Goal: Task Accomplishment & Management: Manage account settings

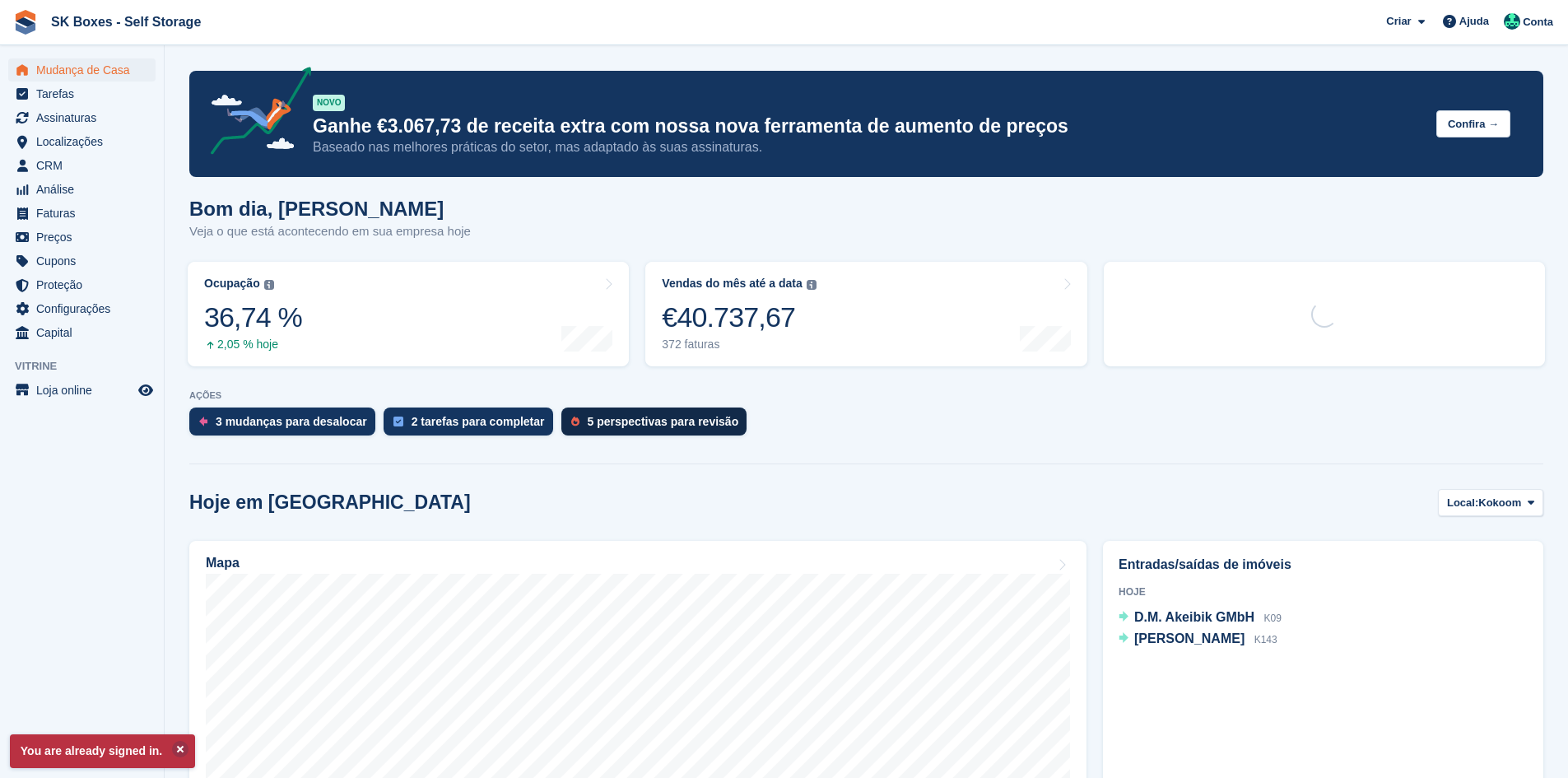
click at [622, 425] on div "5 perspectivas para revisão" at bounding box center [662, 422] width 151 height 13
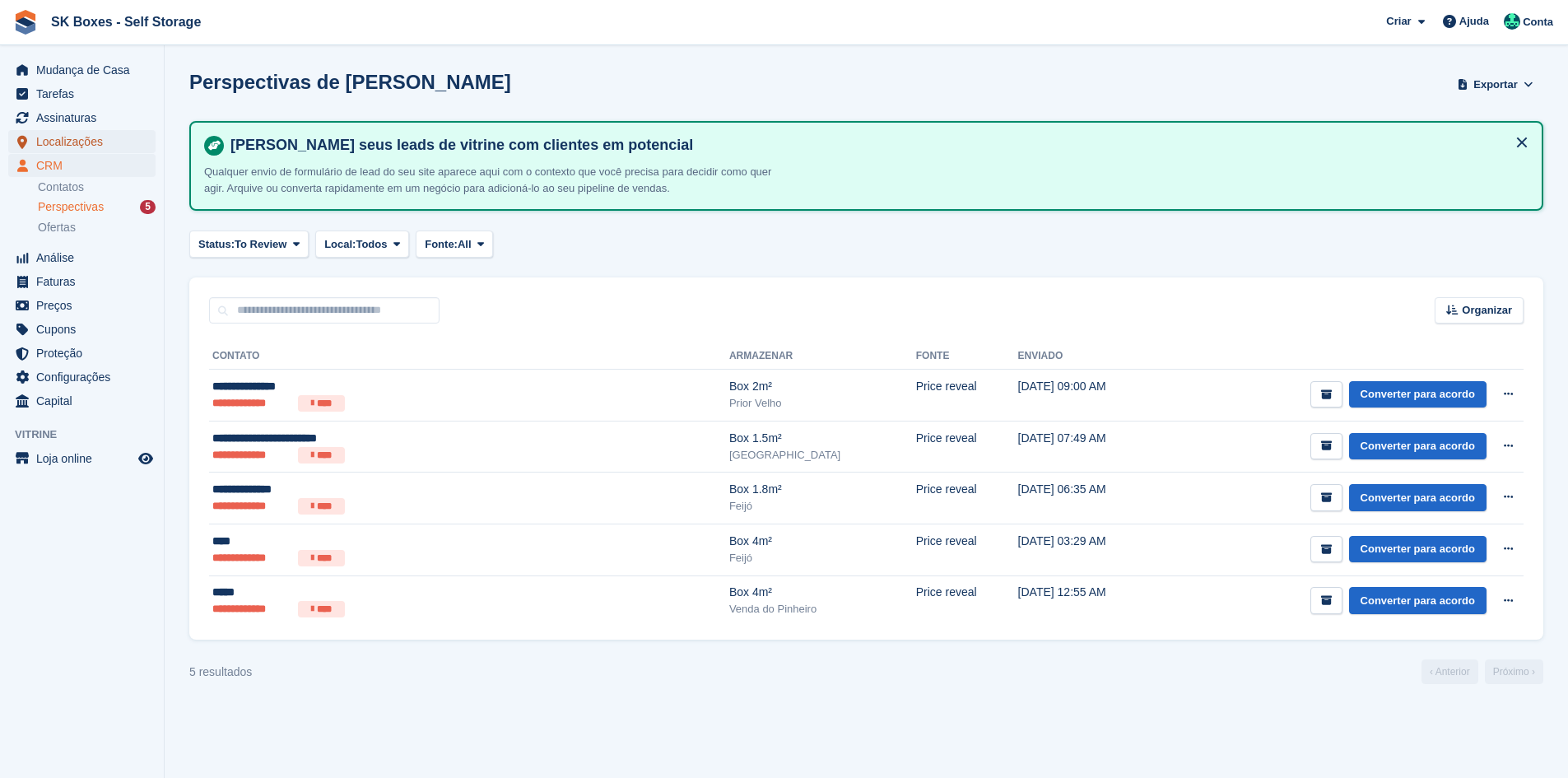
click at [85, 134] on span "Localizações" at bounding box center [85, 142] width 99 height 23
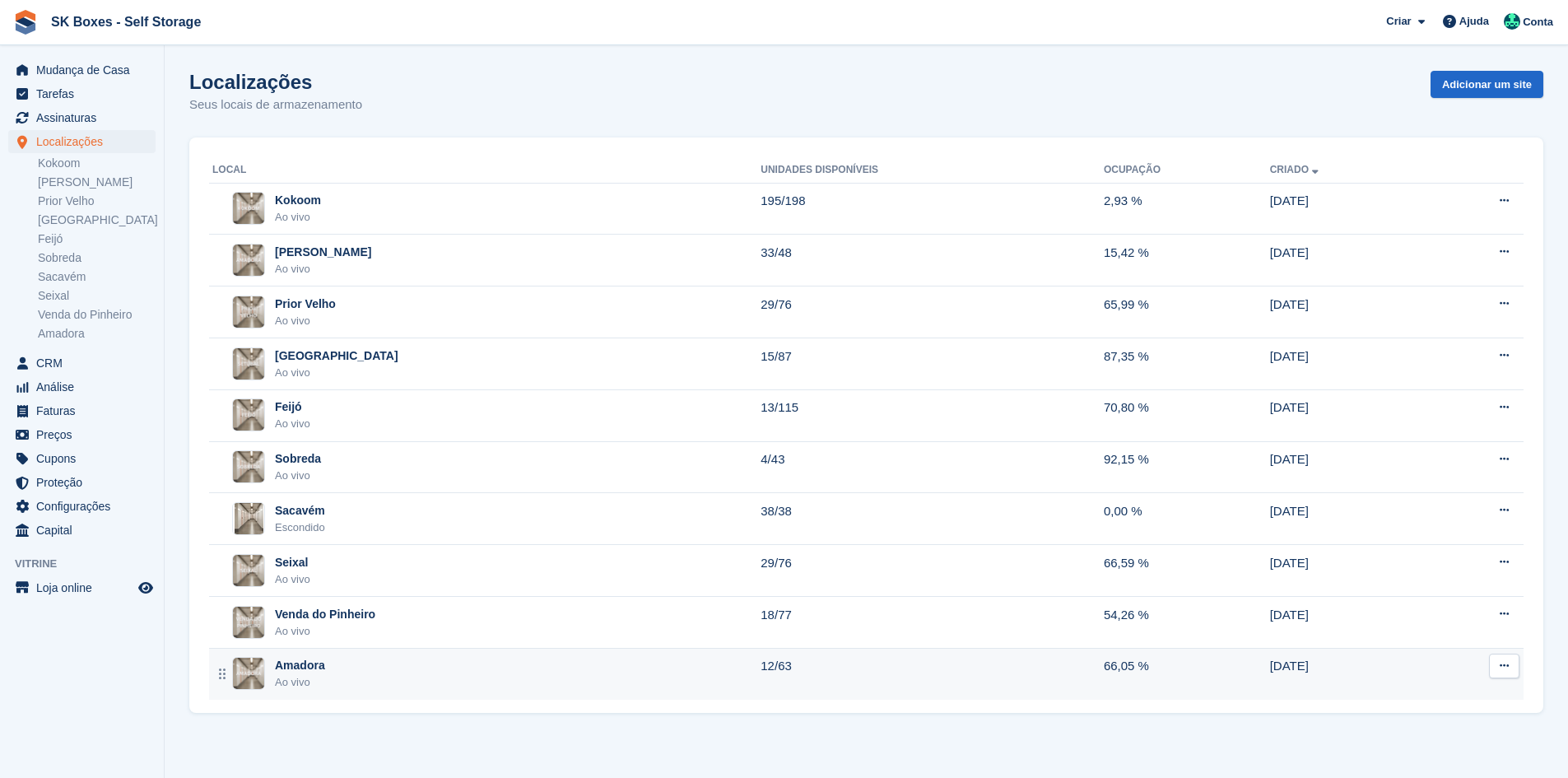
click at [374, 675] on div "Amadora Ao vivo" at bounding box center [486, 674] width 548 height 33
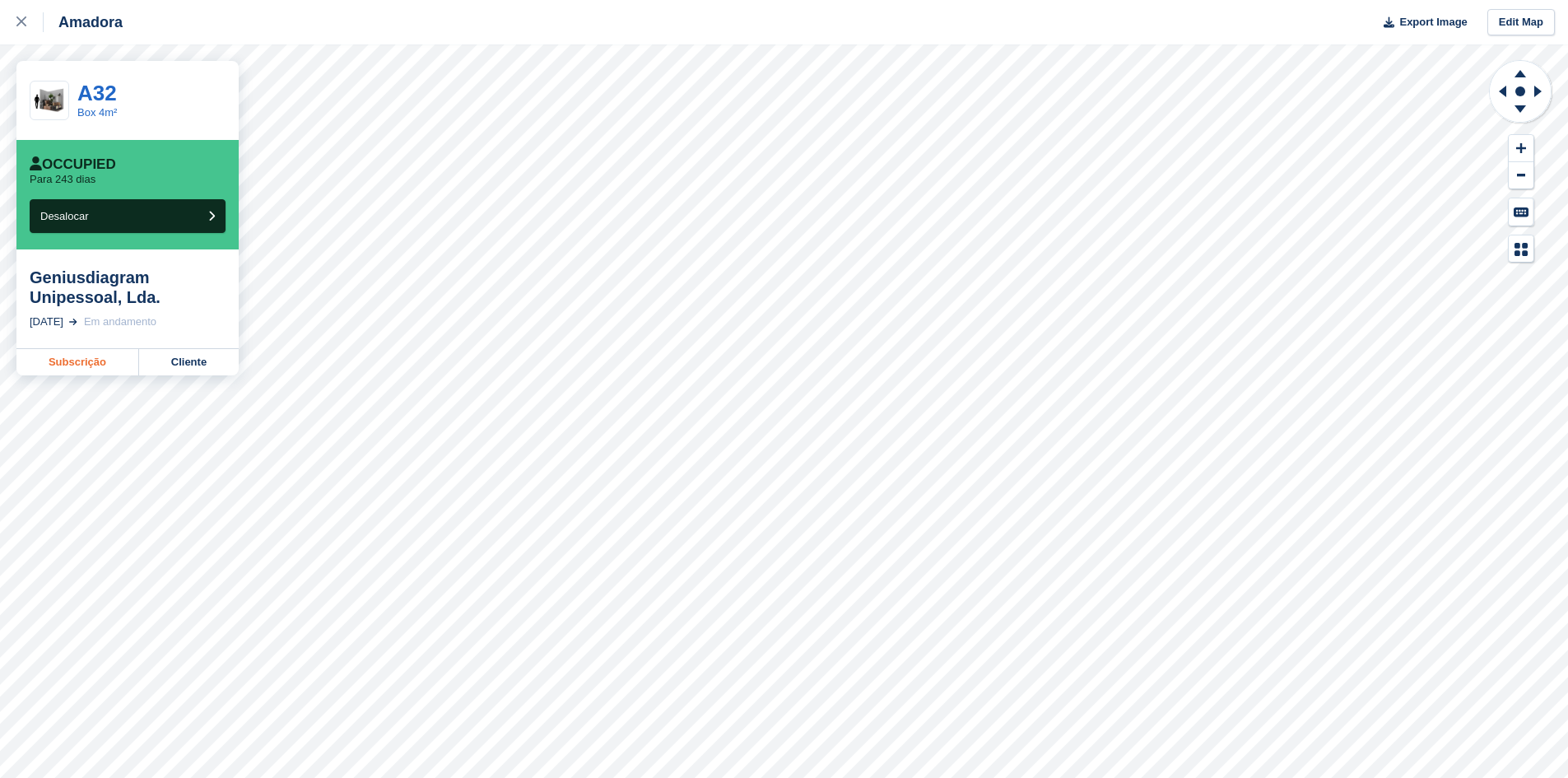
click at [81, 368] on link "Subscrição" at bounding box center [78, 363] width 123 height 27
click at [27, 21] on div at bounding box center [30, 23] width 28 height 20
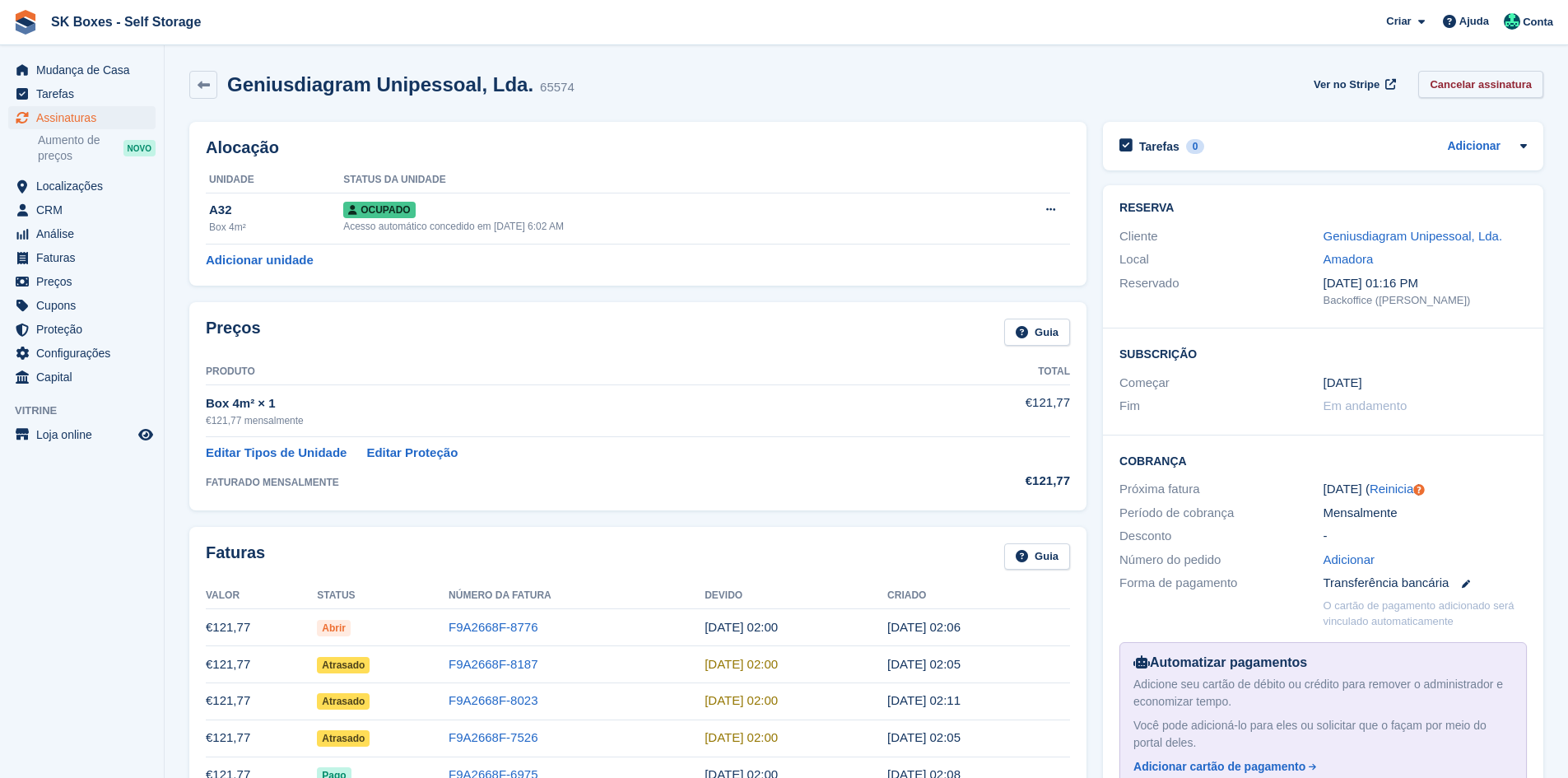
click at [1493, 81] on link "Cancelar assinatura" at bounding box center [1480, 84] width 125 height 28
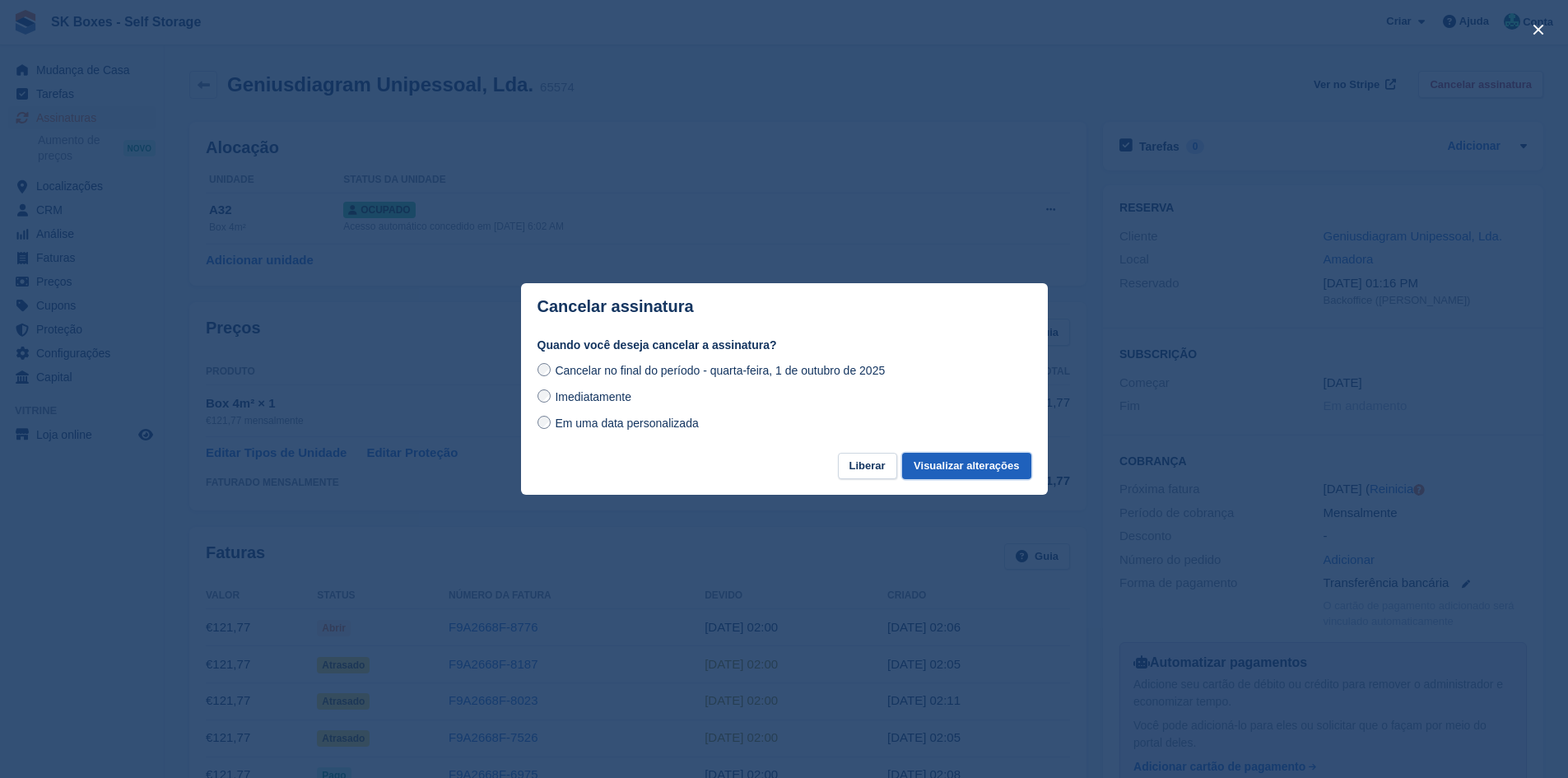
click at [926, 465] on button "Visualizar alterações" at bounding box center [967, 466] width 129 height 28
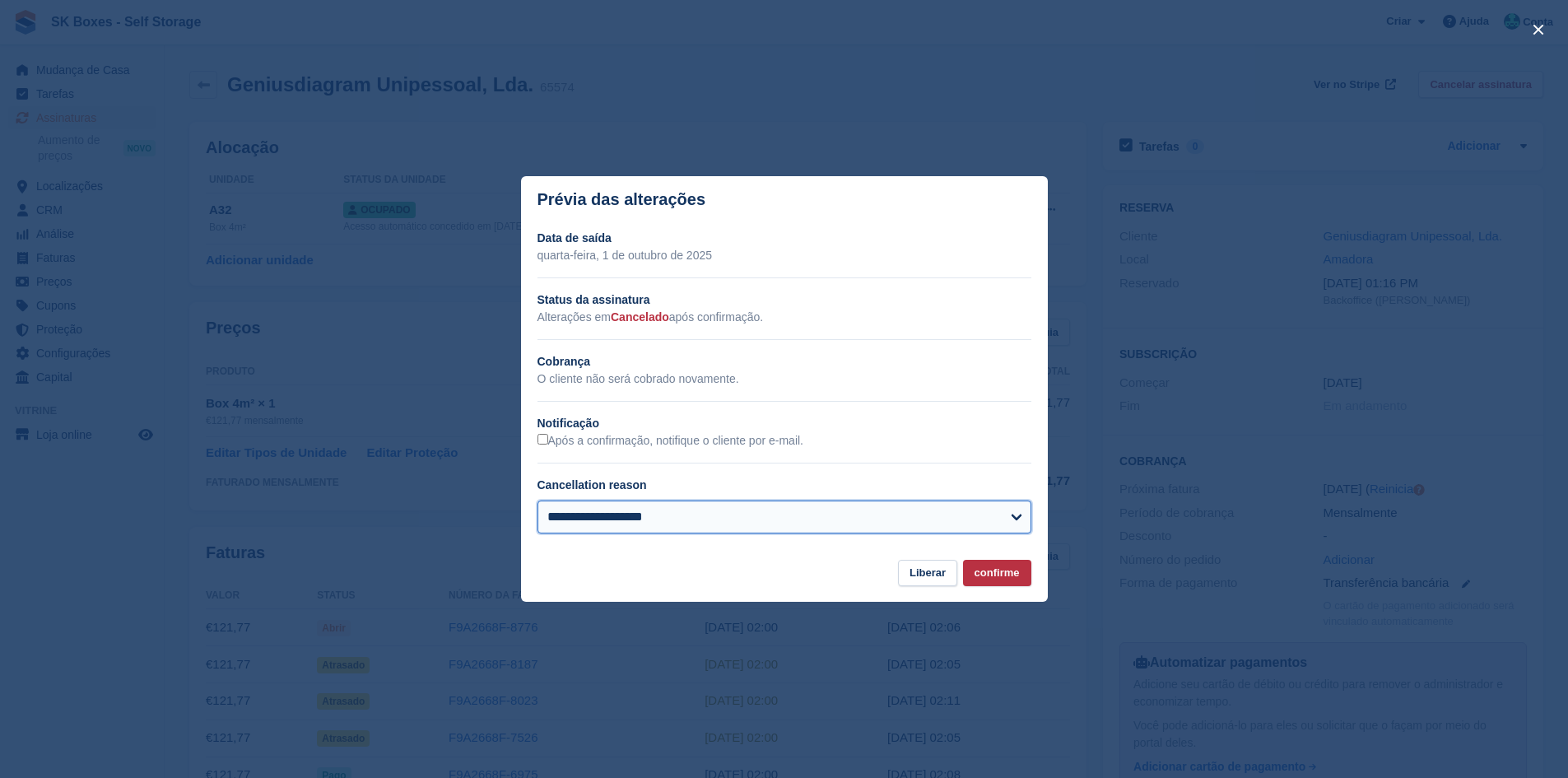
click at [581, 527] on select "**********" at bounding box center [784, 516] width 494 height 33
select select "**********"
click at [537, 501] on select "**********" at bounding box center [784, 516] width 494 height 33
click at [972, 567] on button "confirme" at bounding box center [997, 573] width 69 height 28
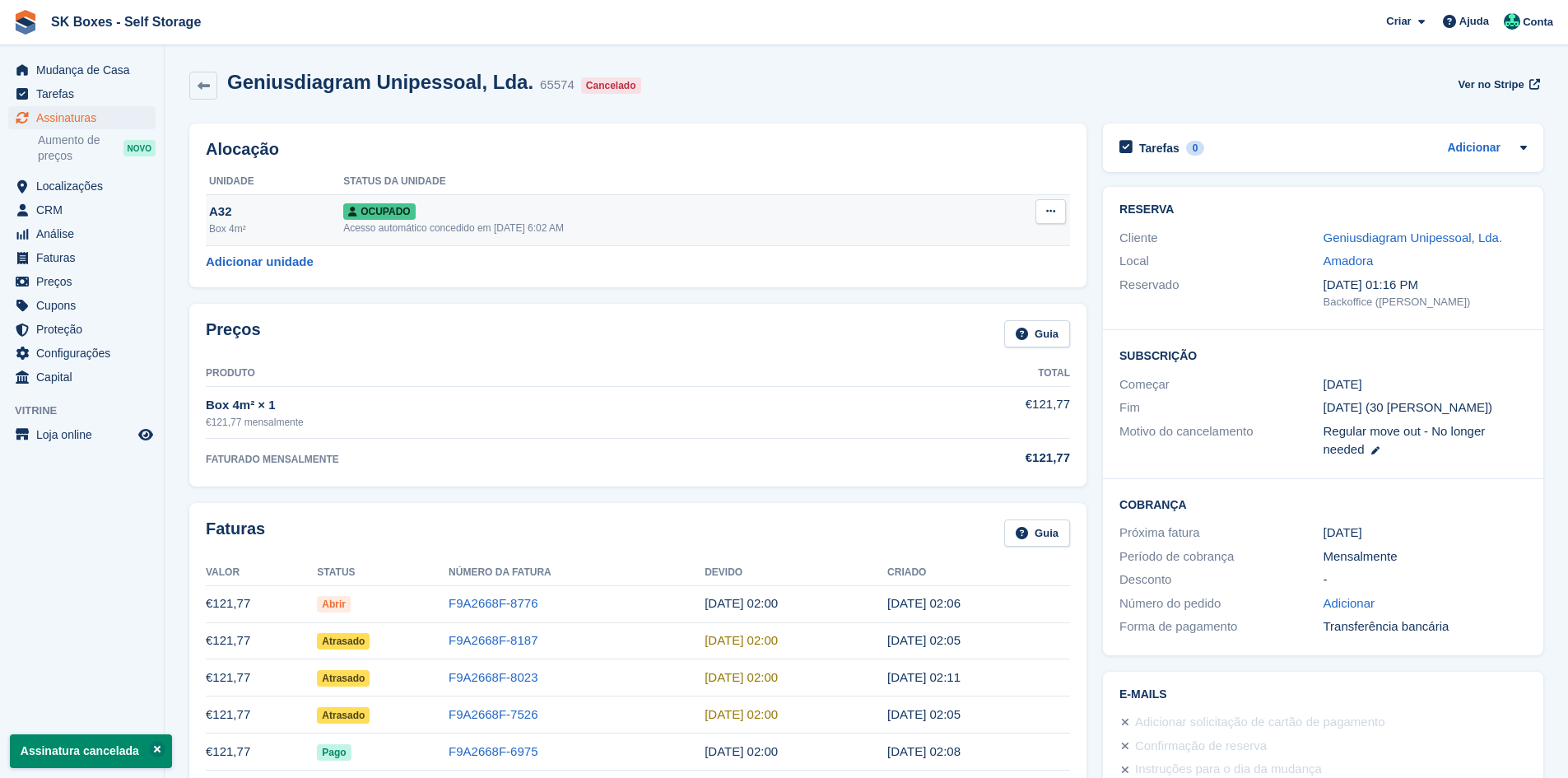
click at [1052, 208] on icon at bounding box center [1050, 211] width 9 height 11
click at [992, 298] on p "Desalocar" at bounding box center [986, 301] width 143 height 22
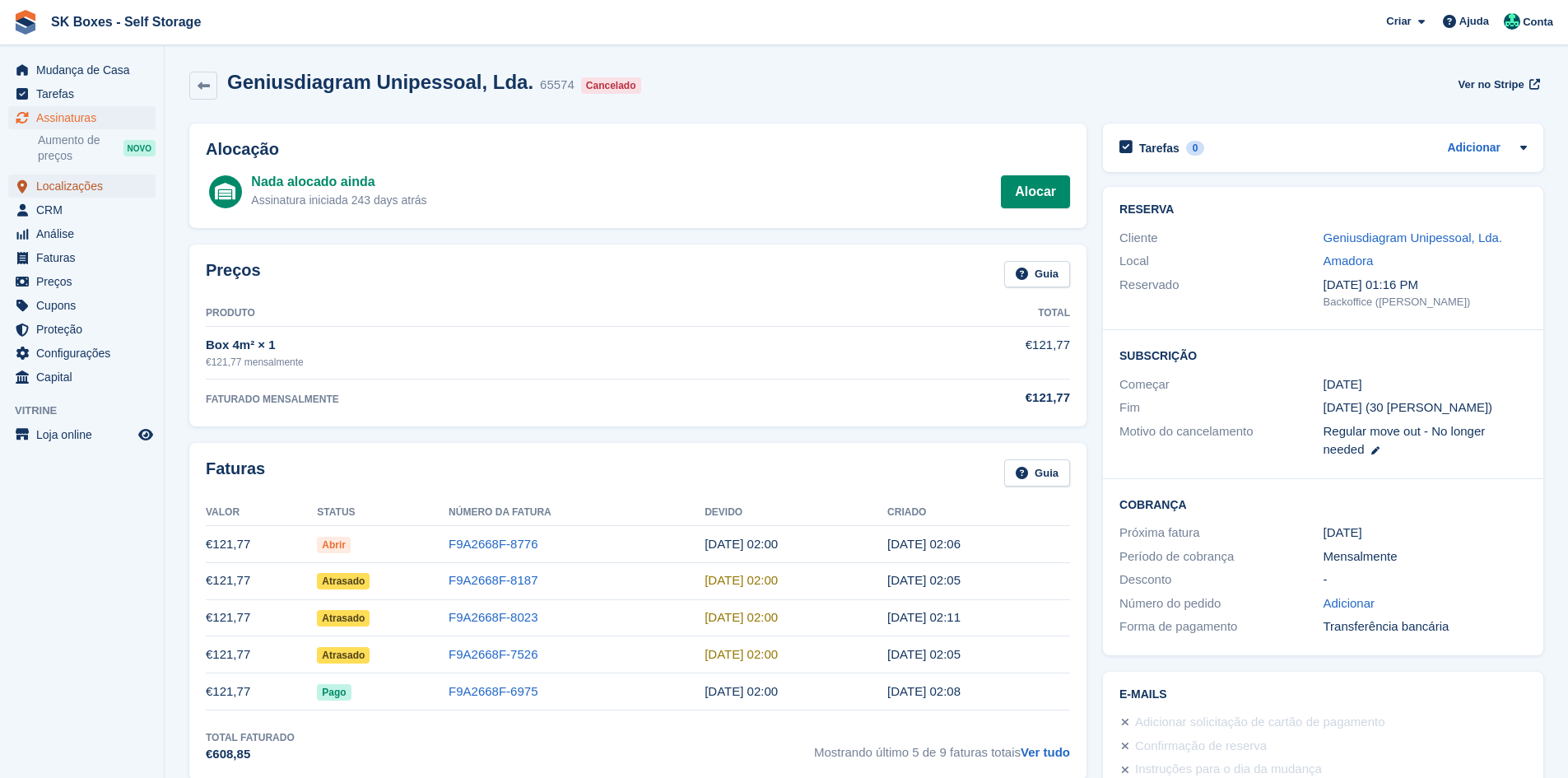
click at [59, 188] on span "Localizações" at bounding box center [85, 186] width 99 height 23
click at [72, 69] on span "Mudança de Casa" at bounding box center [85, 70] width 99 height 23
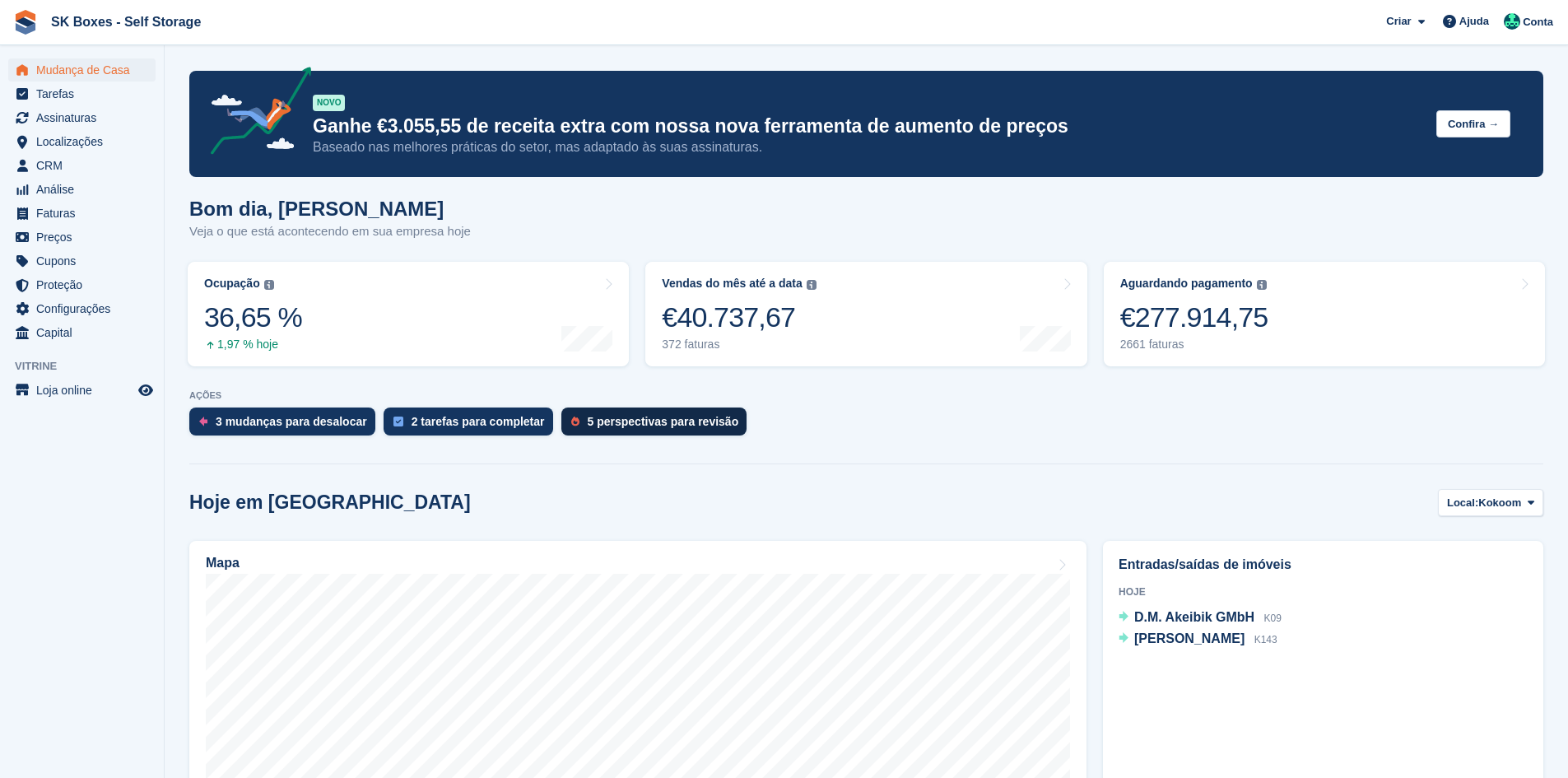
click at [593, 425] on div "5 perspectivas para revisão" at bounding box center [662, 422] width 151 height 13
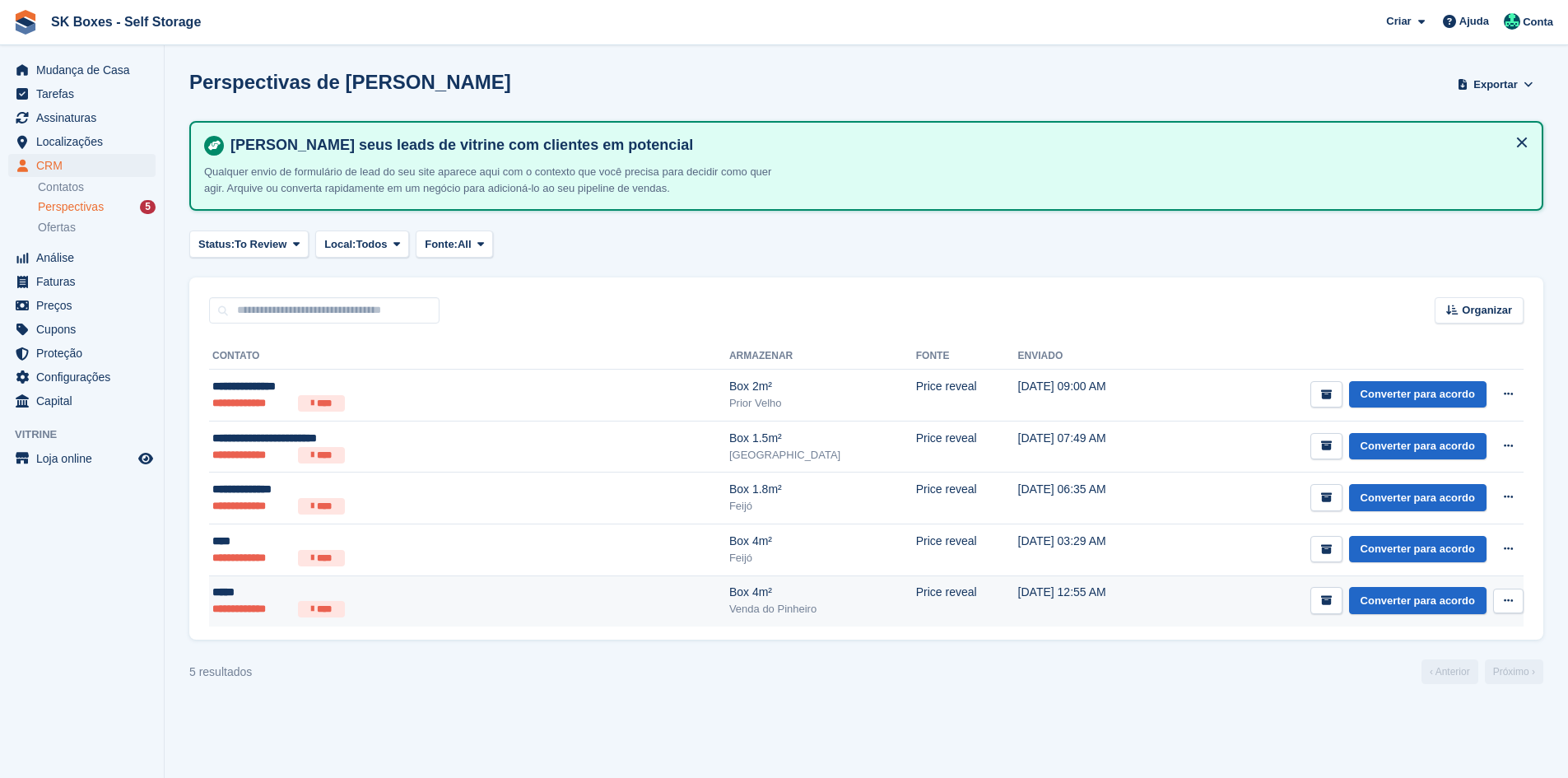
click at [729, 610] on div "Venda do Pinheiro" at bounding box center [823, 609] width 187 height 17
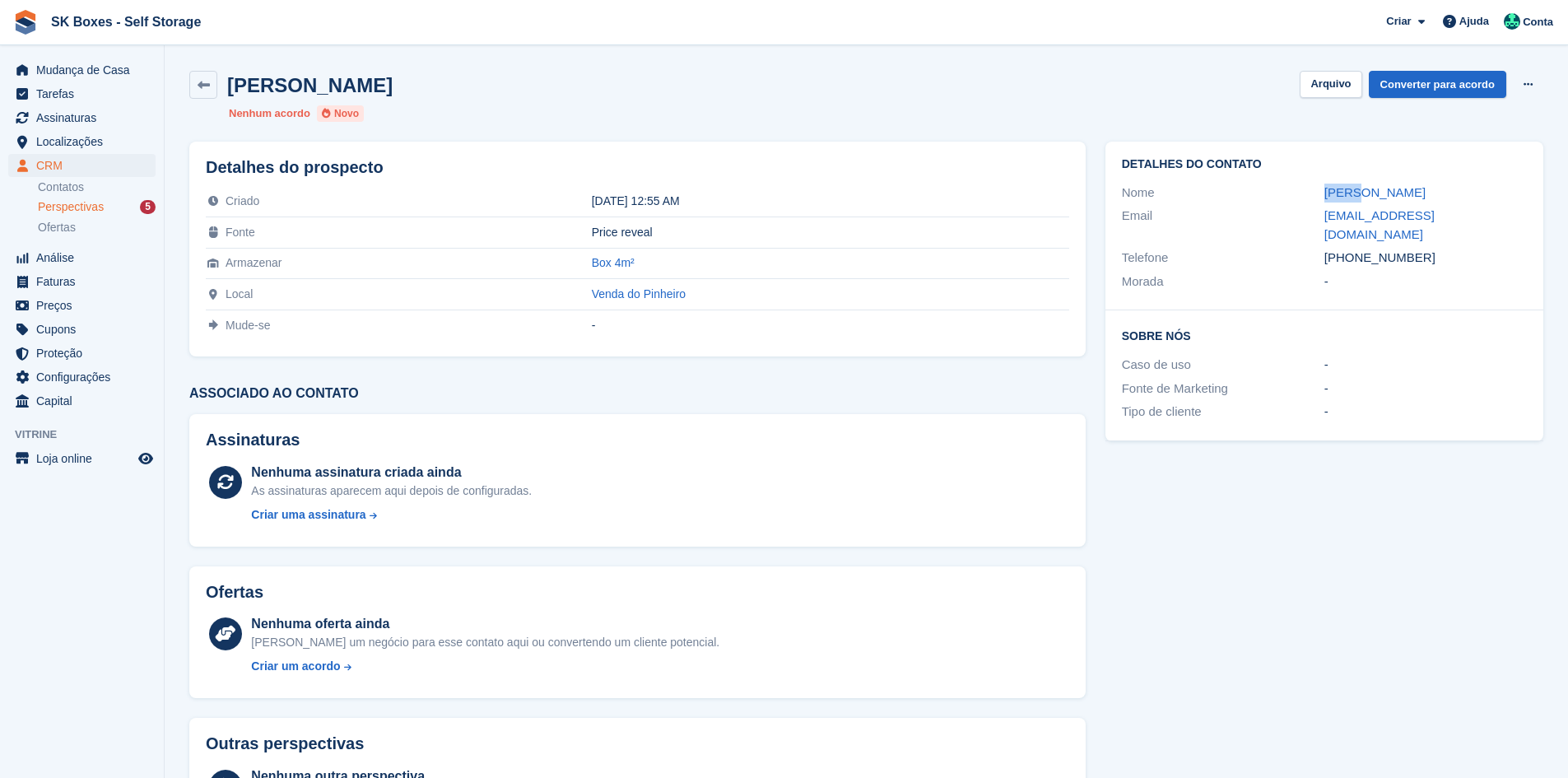
drag, startPoint x: 1304, startPoint y: 184, endPoint x: 1403, endPoint y: 188, distance: 99.1
click at [1403, 188] on div "Nome [PERSON_NAME]" at bounding box center [1324, 193] width 405 height 24
copy div "[PERSON_NAME]"
drag, startPoint x: 1322, startPoint y: 215, endPoint x: 1495, endPoint y: 221, distance: 173.1
click at [1495, 221] on div "Email martasoares_s@hotmail.com" at bounding box center [1324, 225] width 405 height 42
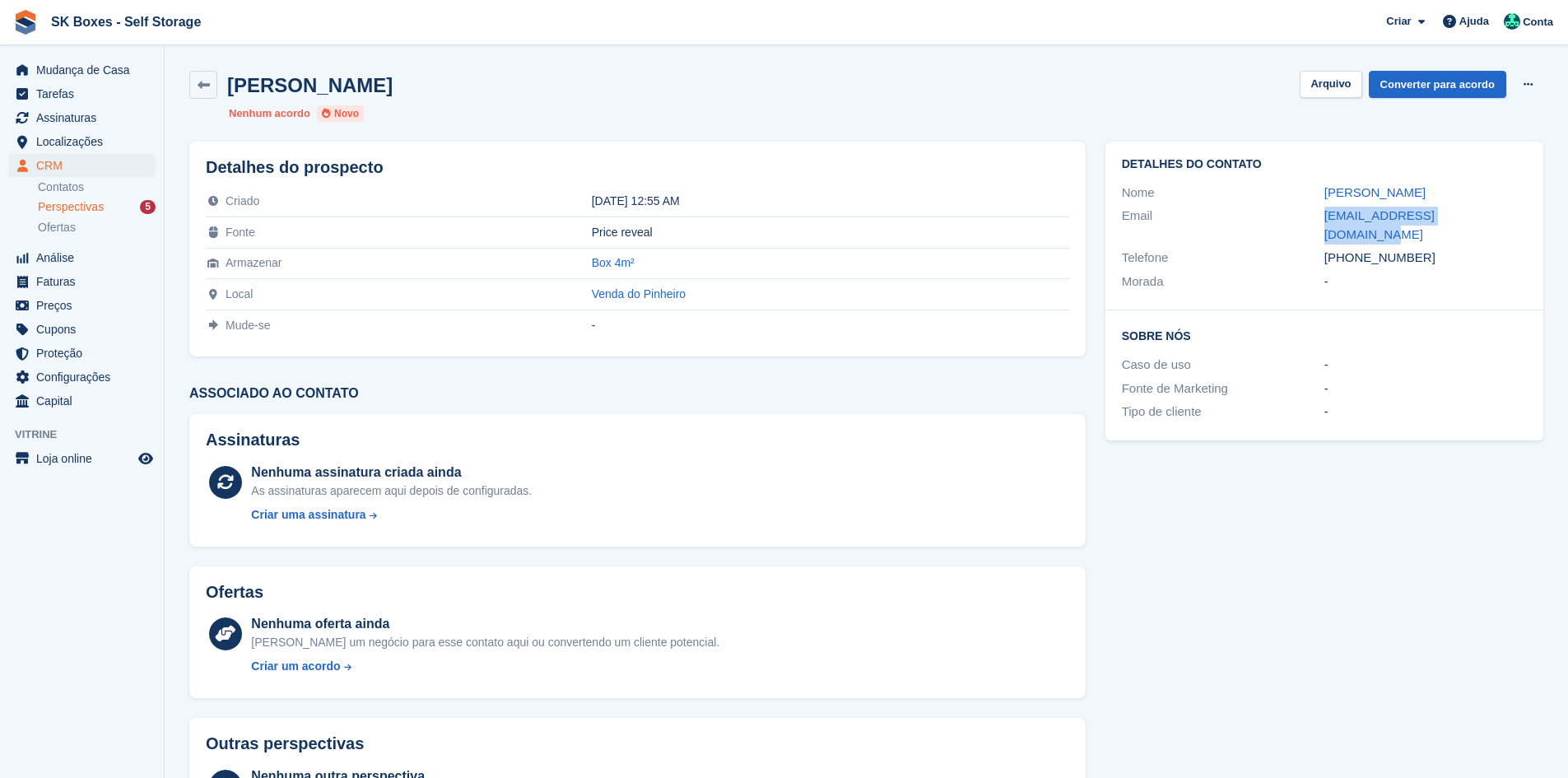
copy div "martasoares_s@hotmail.com"
drag, startPoint x: 1394, startPoint y: 244, endPoint x: 1352, endPoint y: 249, distance: 42.3
click at [1352, 249] on div "+351966577042" at bounding box center [1425, 258] width 202 height 19
copy div "966577042"
click at [1318, 77] on button "Arquivo" at bounding box center [1331, 84] width 62 height 28
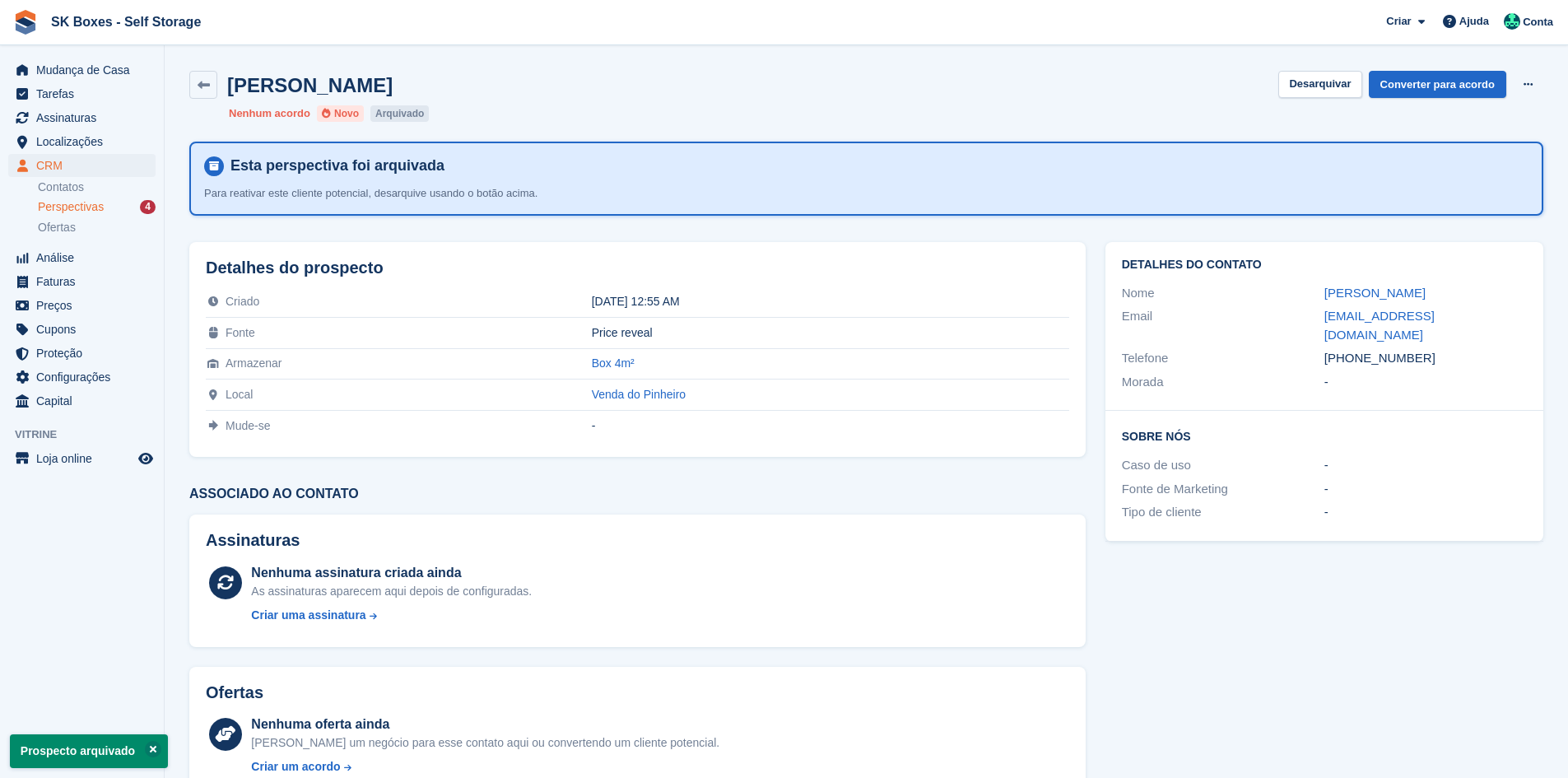
click at [86, 204] on span "Perspectivas" at bounding box center [70, 206] width 66 height 16
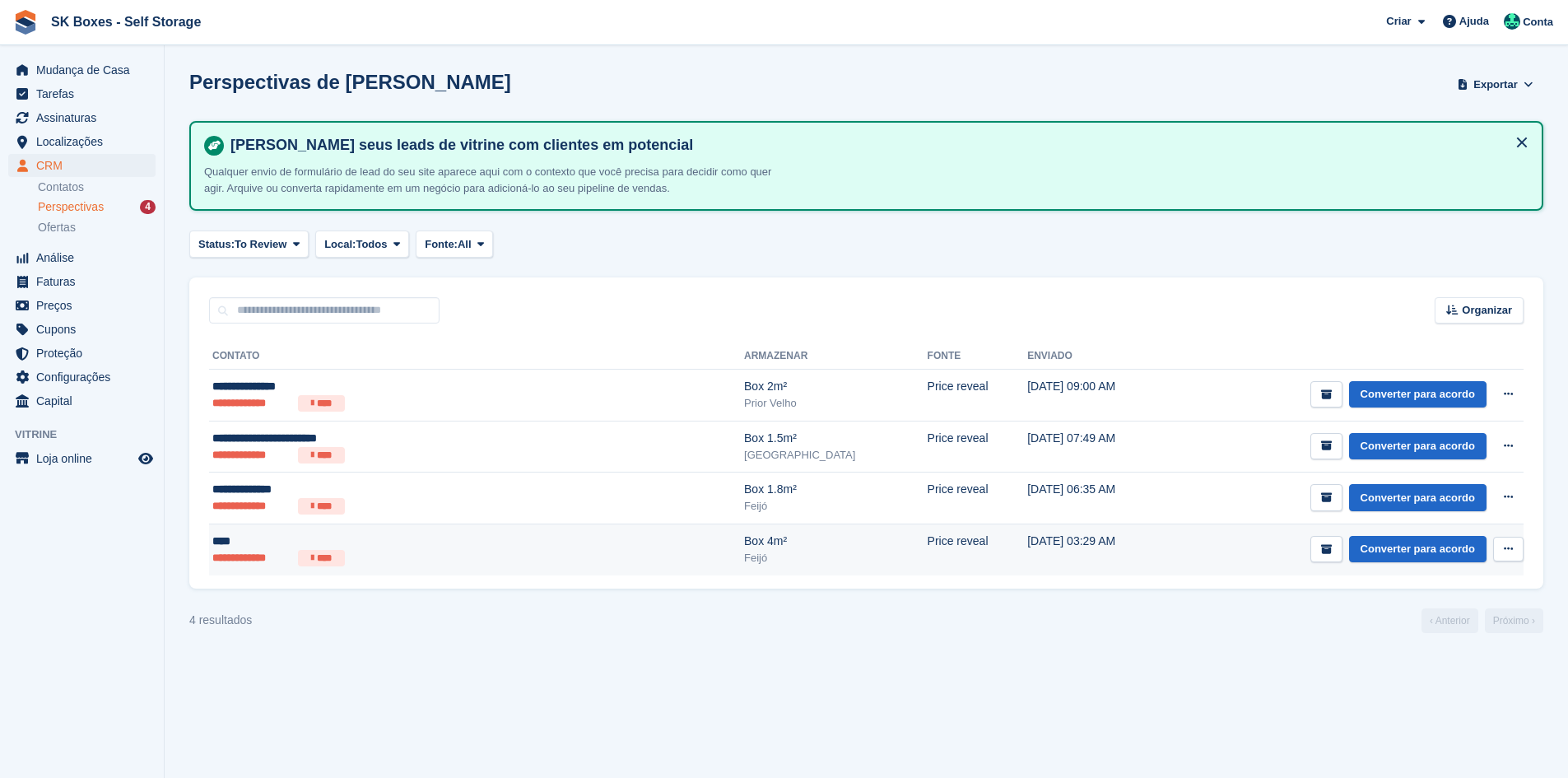
click at [453, 555] on ul "**********" at bounding box center [373, 558] width 322 height 17
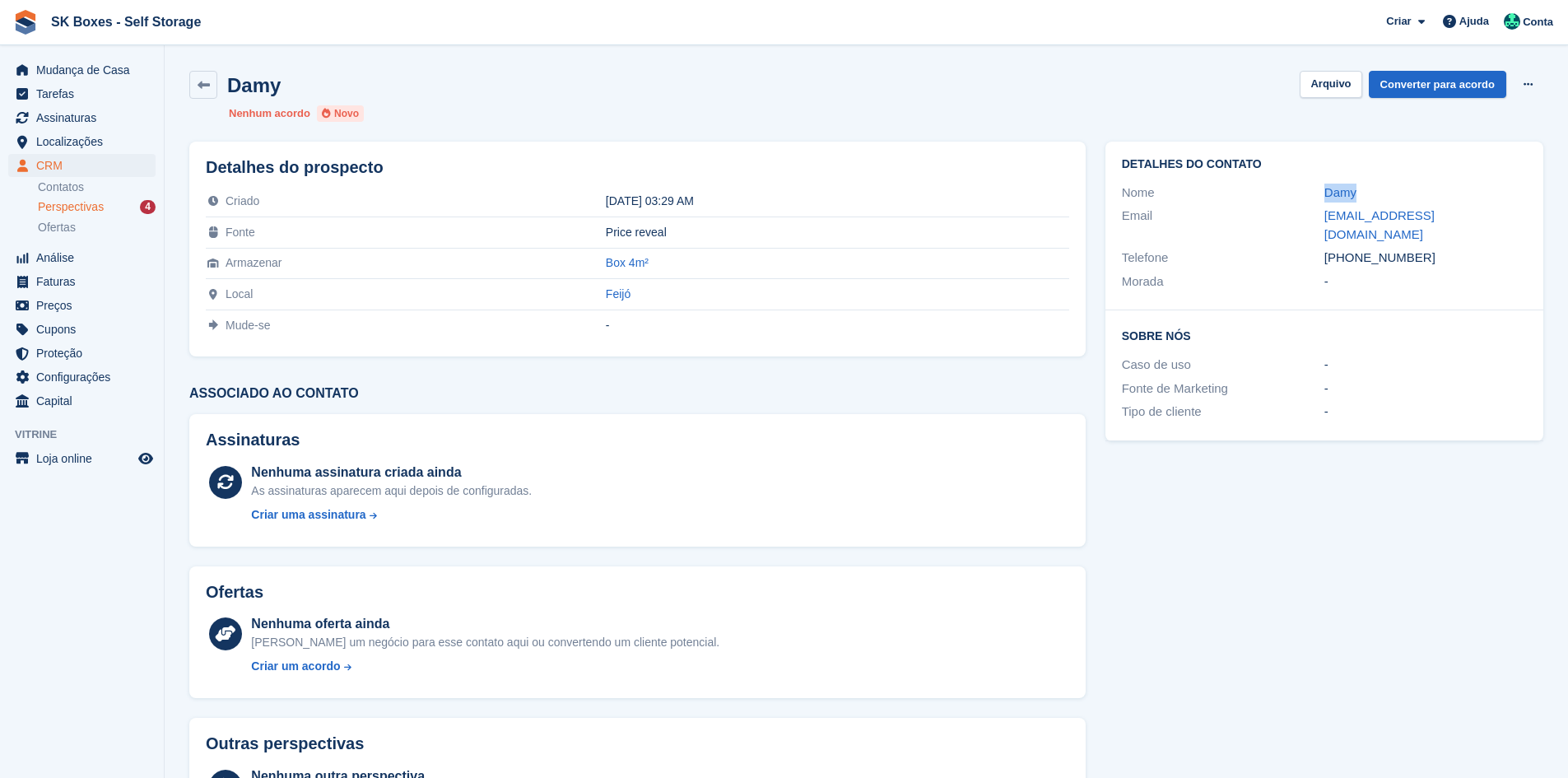
drag, startPoint x: 1322, startPoint y: 186, endPoint x: 1373, endPoint y: 186, distance: 51.0
click at [1373, 186] on div "Nome Damy" at bounding box center [1324, 193] width 405 height 24
copy div "Damy"
drag, startPoint x: 1446, startPoint y: 246, endPoint x: 1354, endPoint y: 228, distance: 93.7
click at [1354, 247] on div "Telefone +351964108928" at bounding box center [1324, 258] width 405 height 24
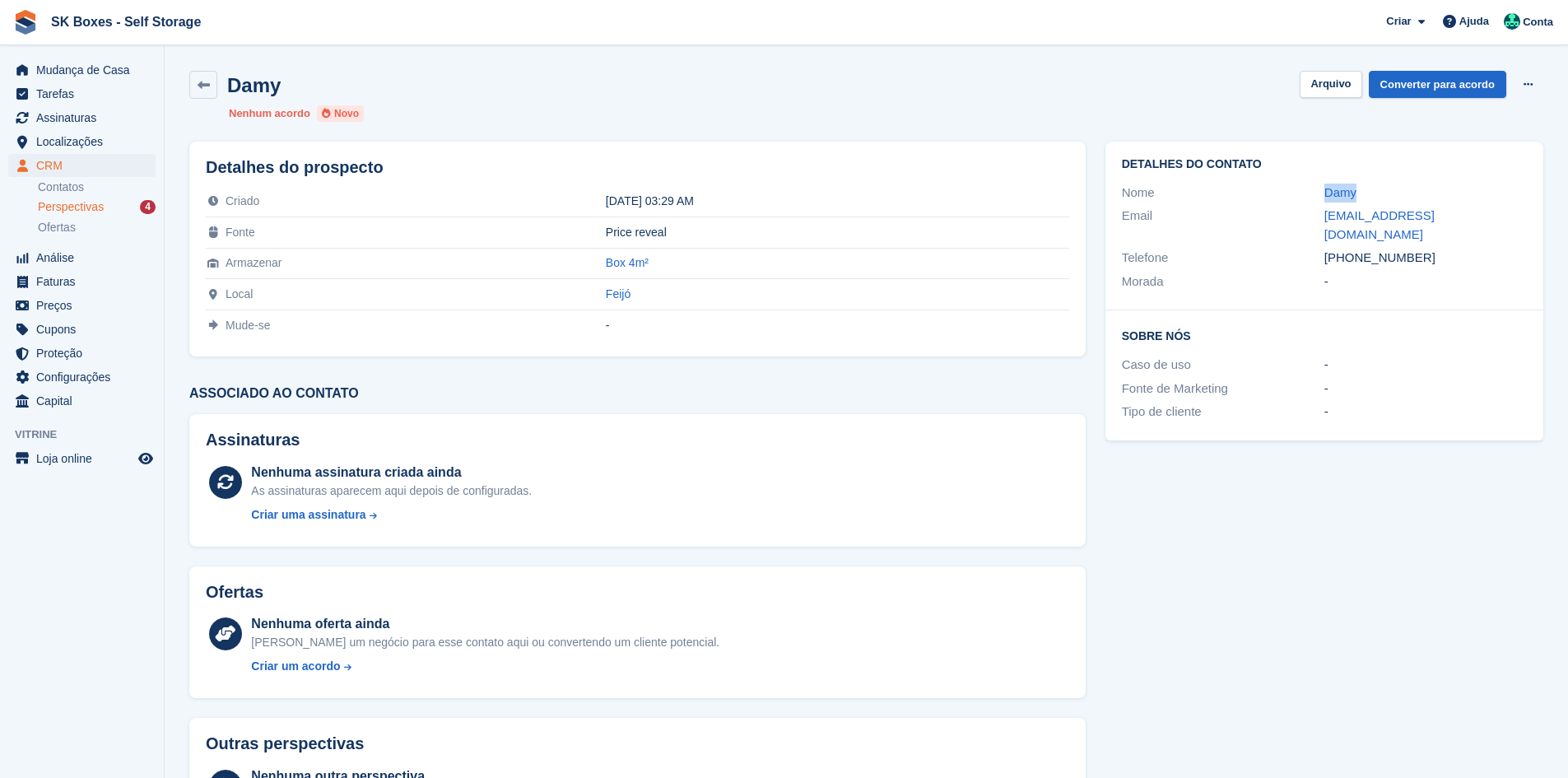
copy div "964108928"
drag, startPoint x: 1316, startPoint y: 215, endPoint x: 1530, endPoint y: 219, distance: 214.0
click at [1530, 219] on div "Detalhes do contato Nome Damy Email dreambeautybydamy@gmail.com Telefone +35196…" at bounding box center [1324, 226] width 438 height 169
copy div "dreambeautybydamy@gmail.com"
click at [1322, 87] on button "Arquivo" at bounding box center [1331, 84] width 62 height 28
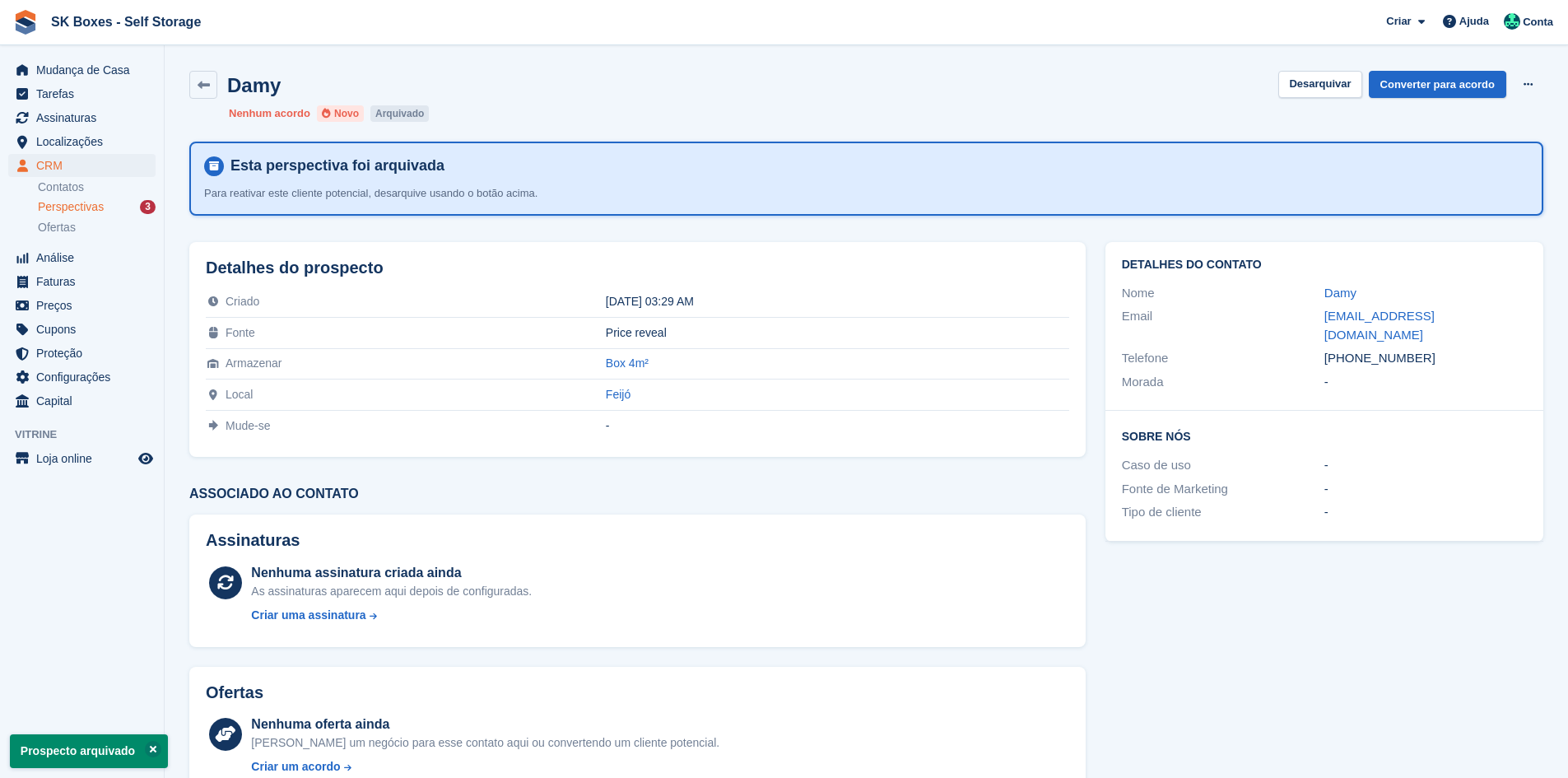
click at [91, 202] on span "Perspectivas" at bounding box center [70, 206] width 66 height 16
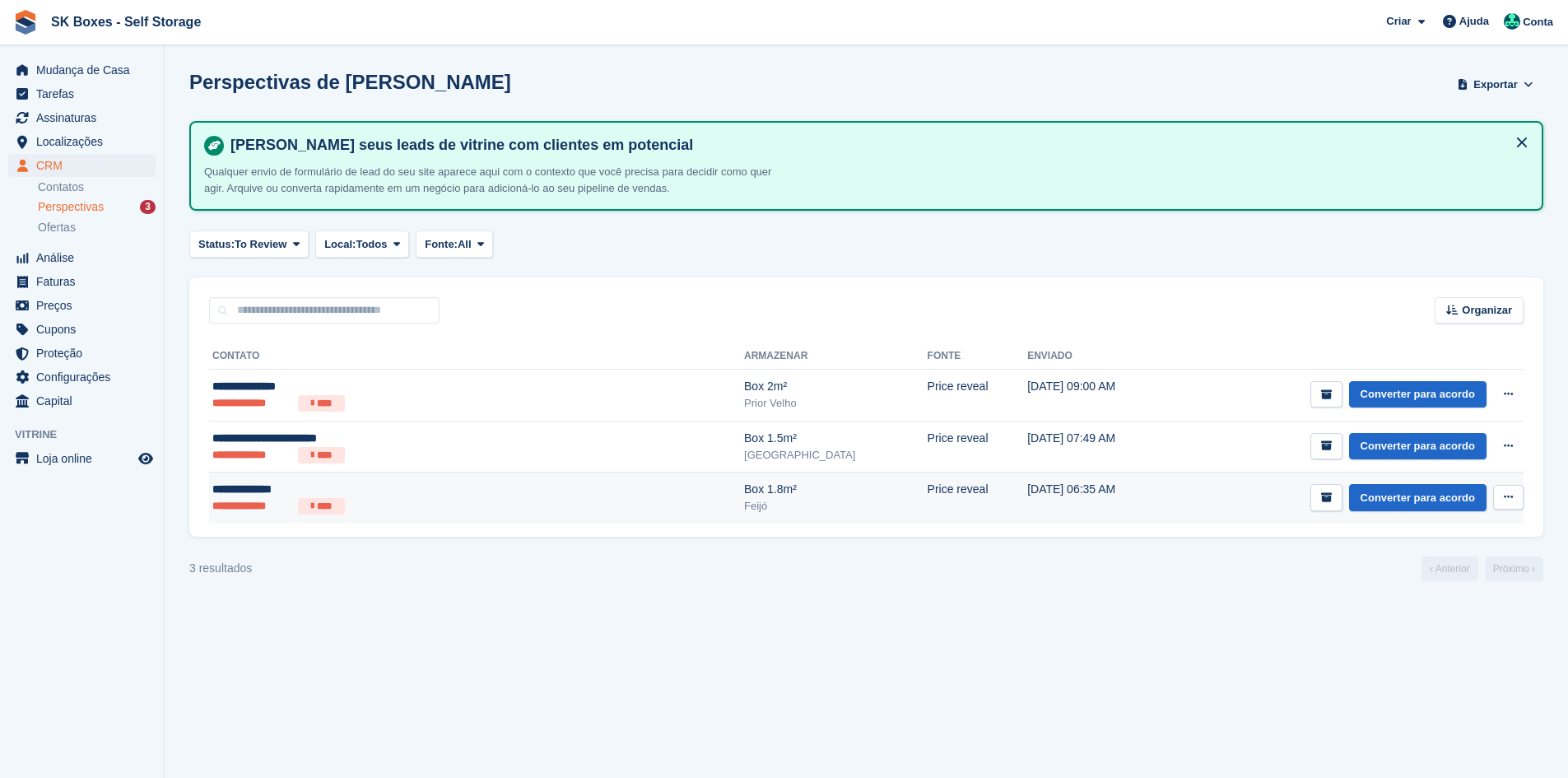
click at [403, 511] on ul "**********" at bounding box center [373, 506] width 322 height 17
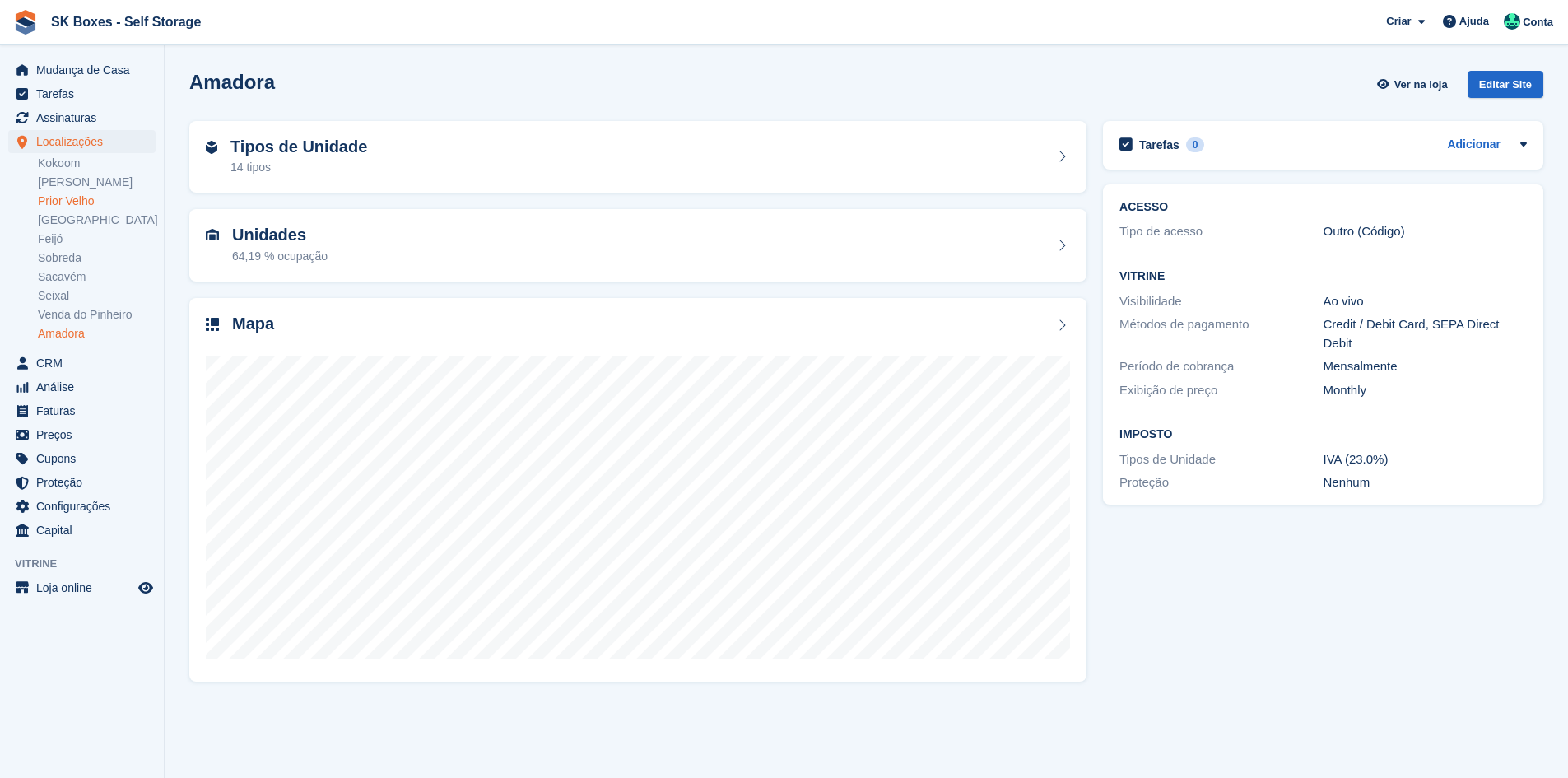
click at [89, 201] on link "Prior Velho" at bounding box center [96, 201] width 118 height 16
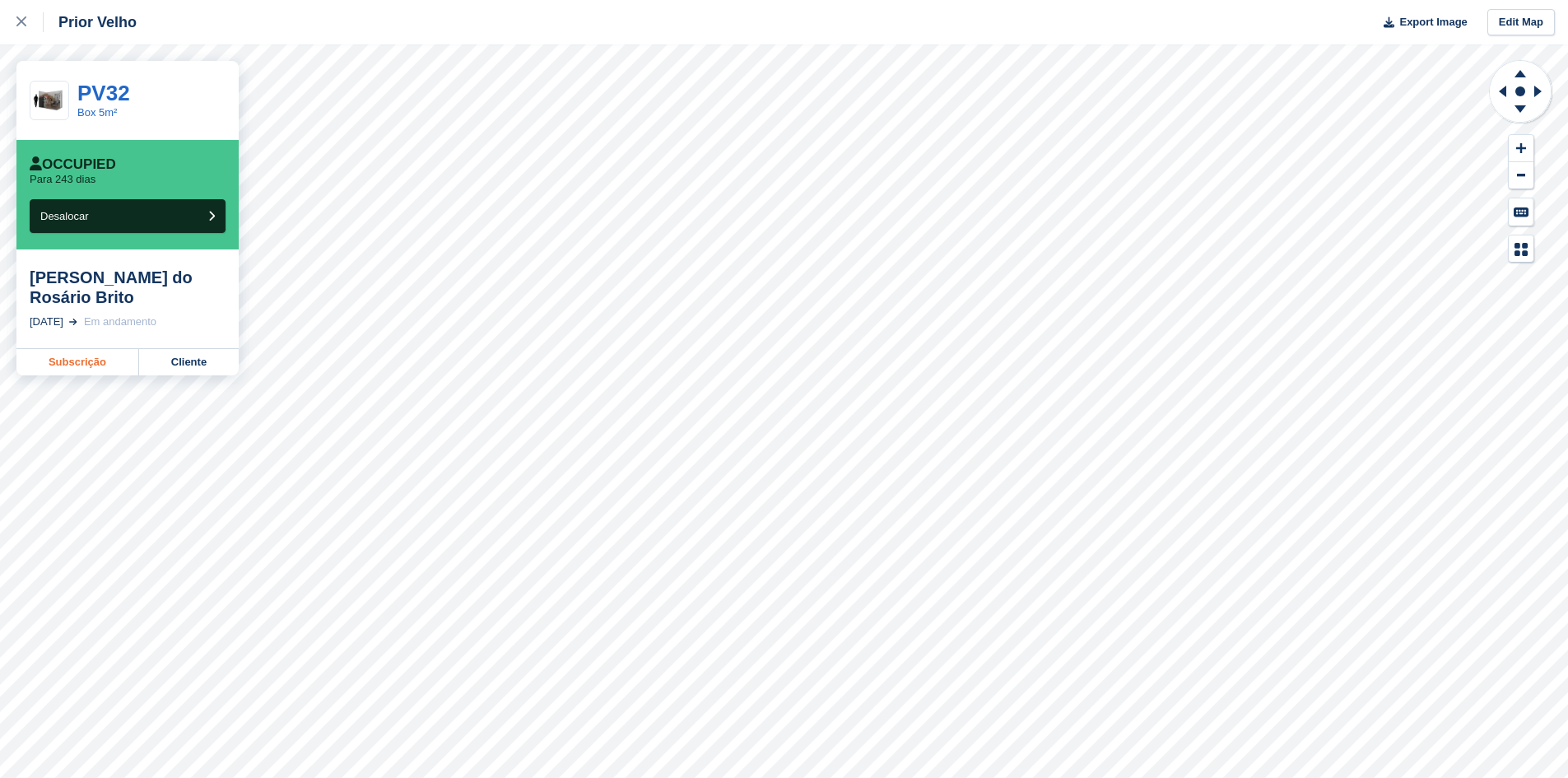
click at [124, 363] on link "Subscrição" at bounding box center [78, 363] width 123 height 27
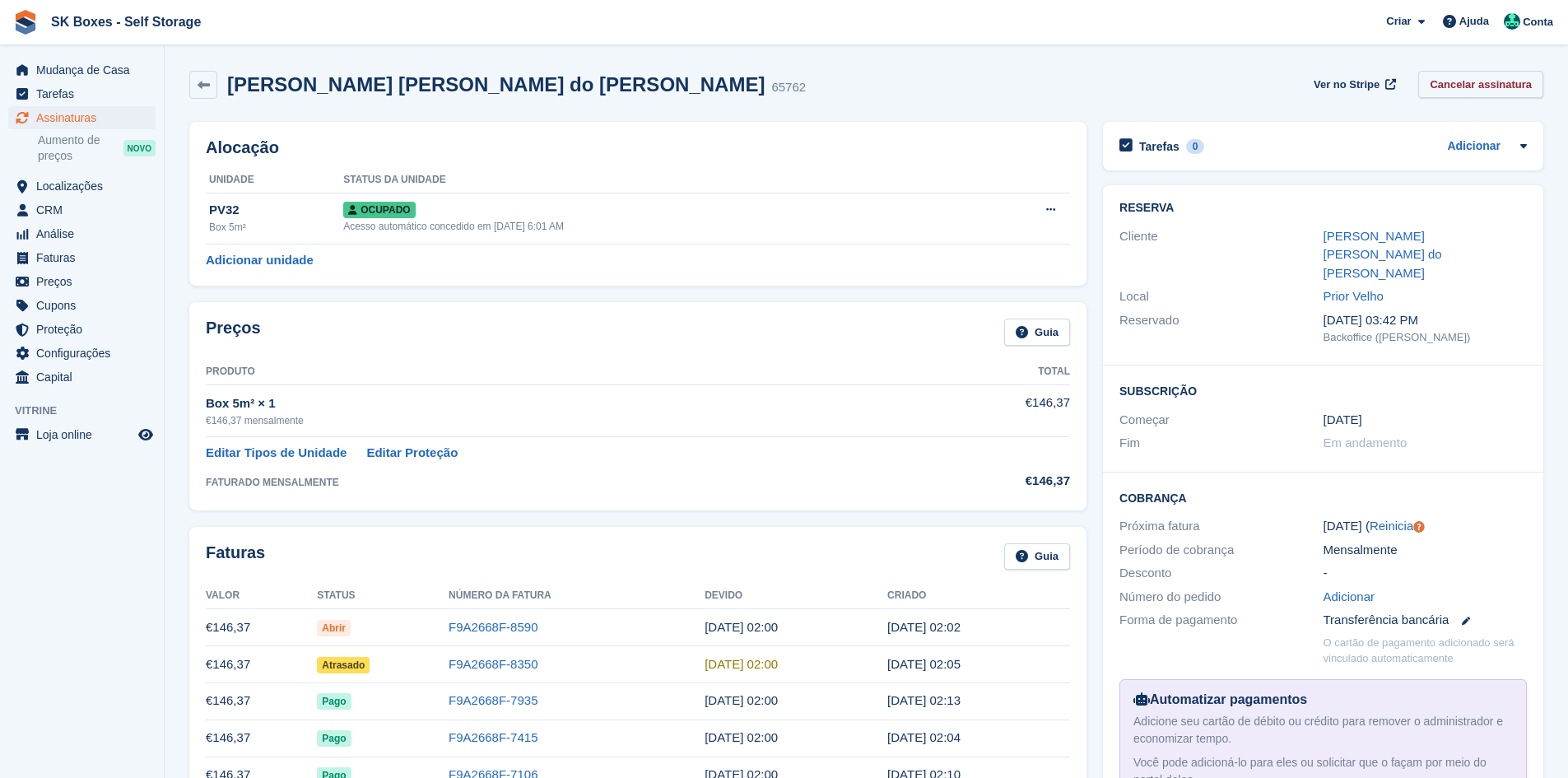
click at [1441, 79] on link "Cancelar assinatura" at bounding box center [1480, 84] width 125 height 28
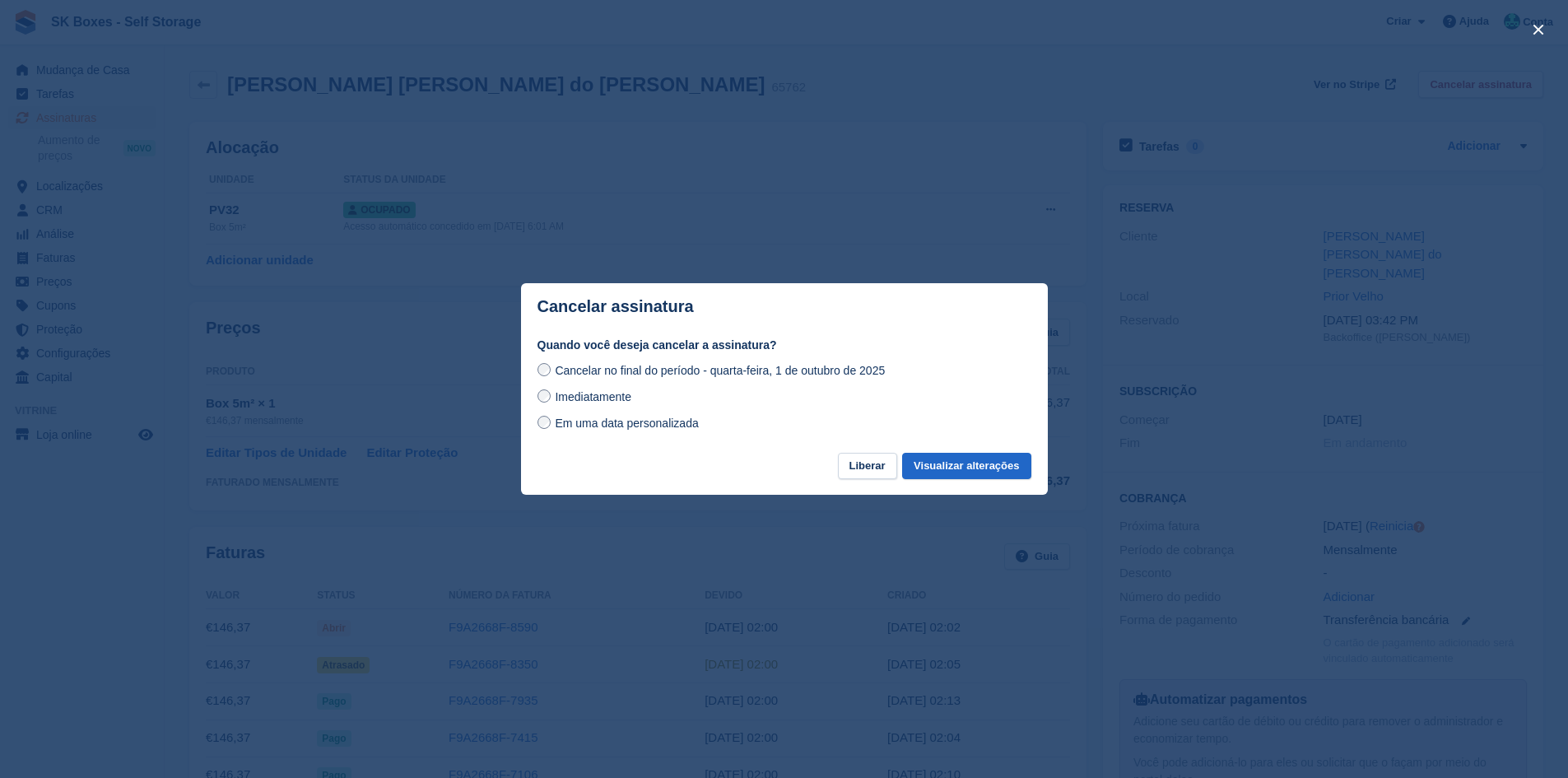
click at [938, 483] on footer "Liberar Visualizar alterações" at bounding box center [784, 474] width 526 height 43
click at [943, 466] on button "Visualizar alterações" at bounding box center [967, 466] width 129 height 28
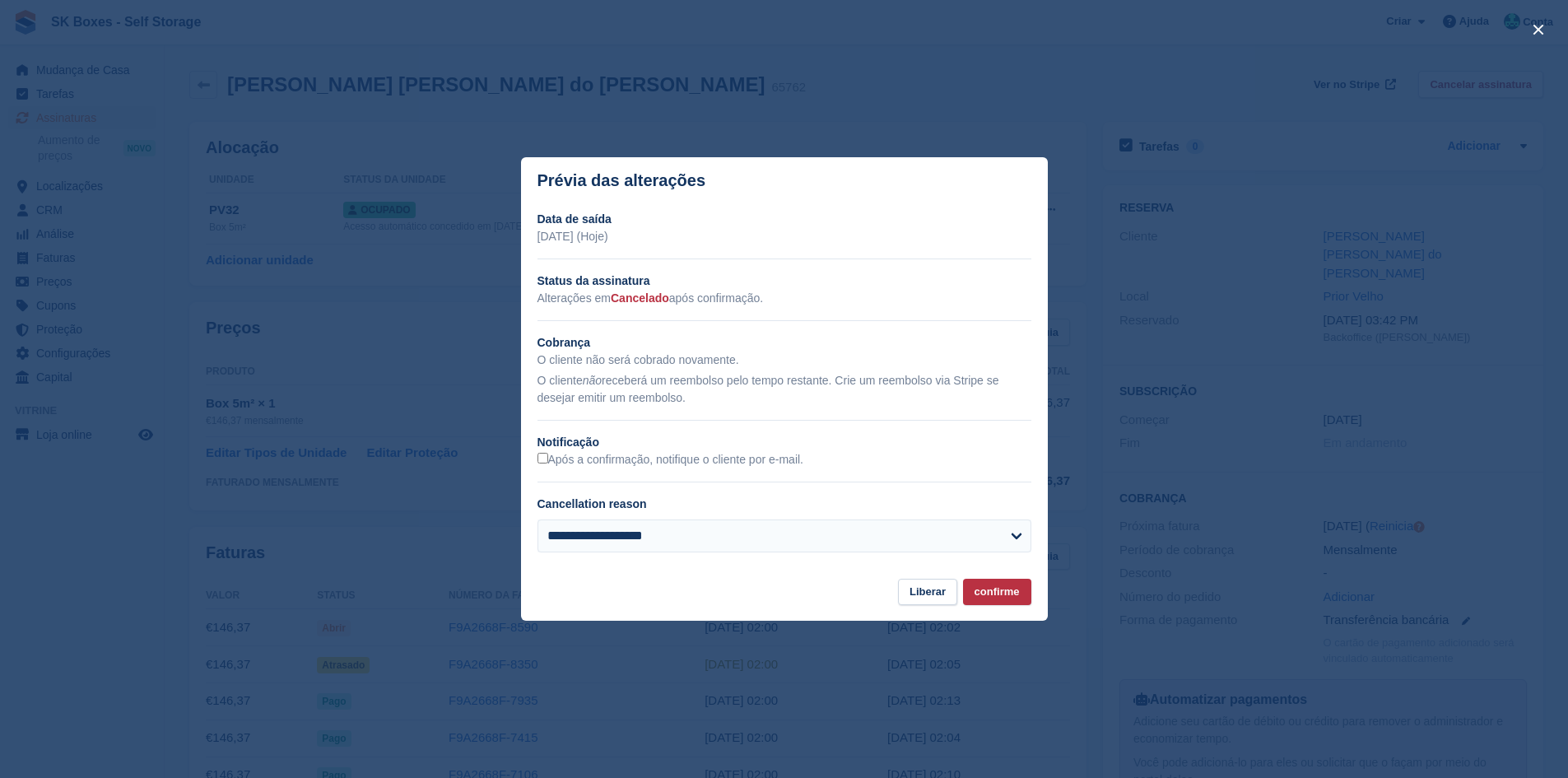
click at [576, 511] on label "Cancellation reason" at bounding box center [591, 504] width 109 height 13
click at [576, 520] on select "**********" at bounding box center [784, 536] width 494 height 33
click at [581, 531] on select "**********" at bounding box center [784, 536] width 494 height 33
select select "**********"
click at [537, 521] on select "**********" at bounding box center [784, 536] width 494 height 33
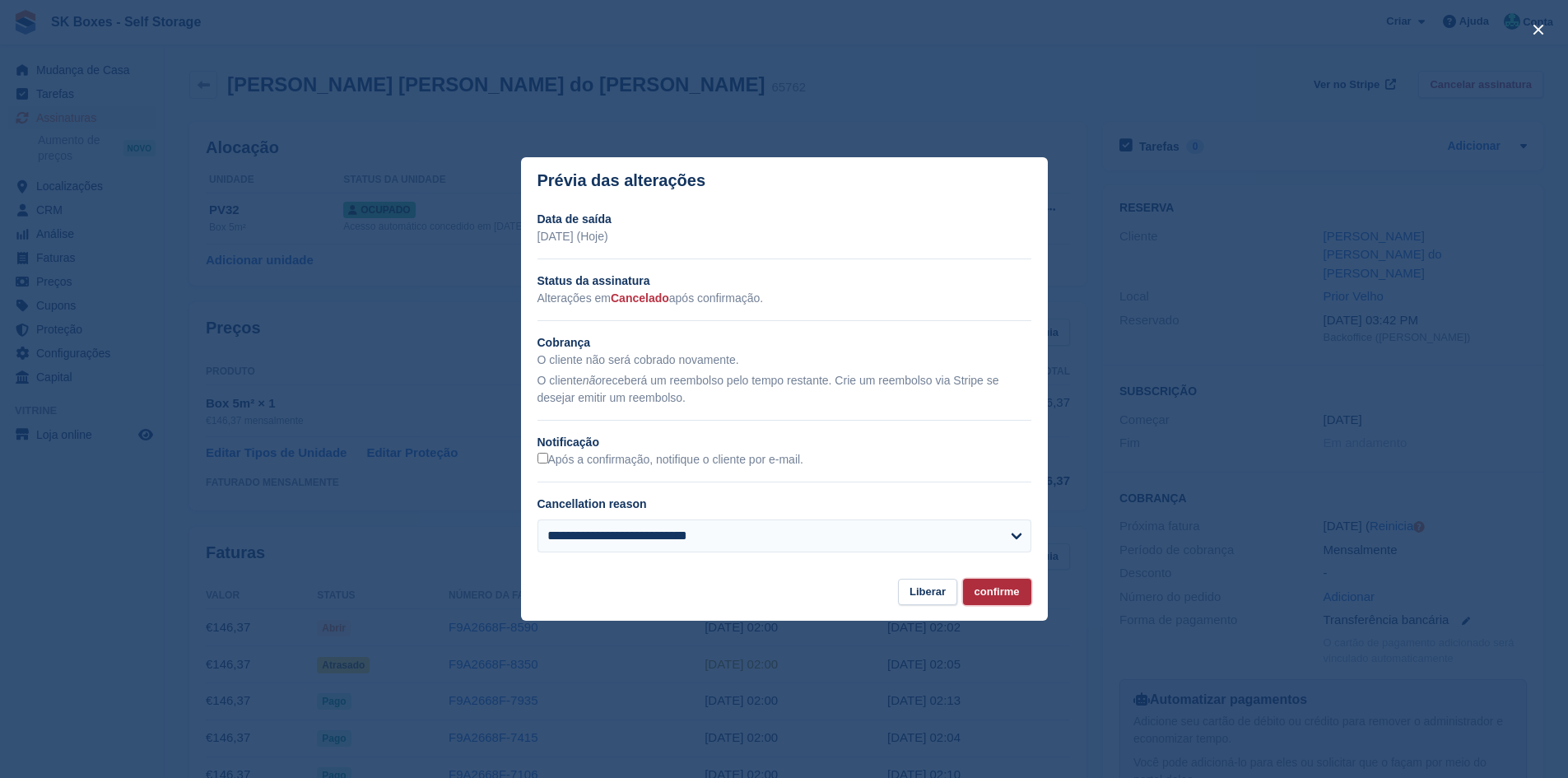
click at [992, 582] on button "confirme" at bounding box center [997, 592] width 69 height 28
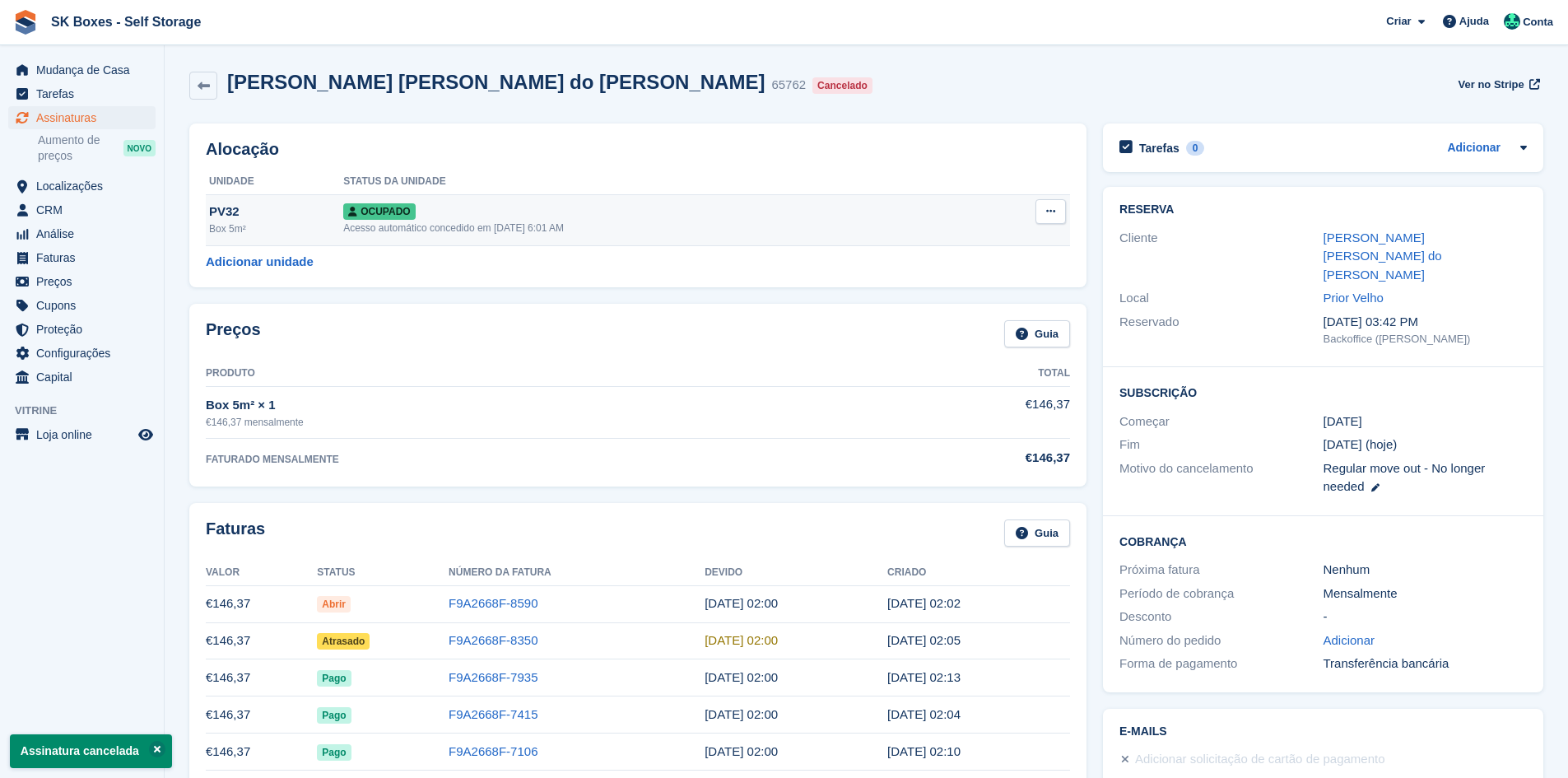
click at [1053, 210] on icon at bounding box center [1050, 211] width 9 height 11
click at [999, 309] on p "Desalocar" at bounding box center [986, 301] width 143 height 22
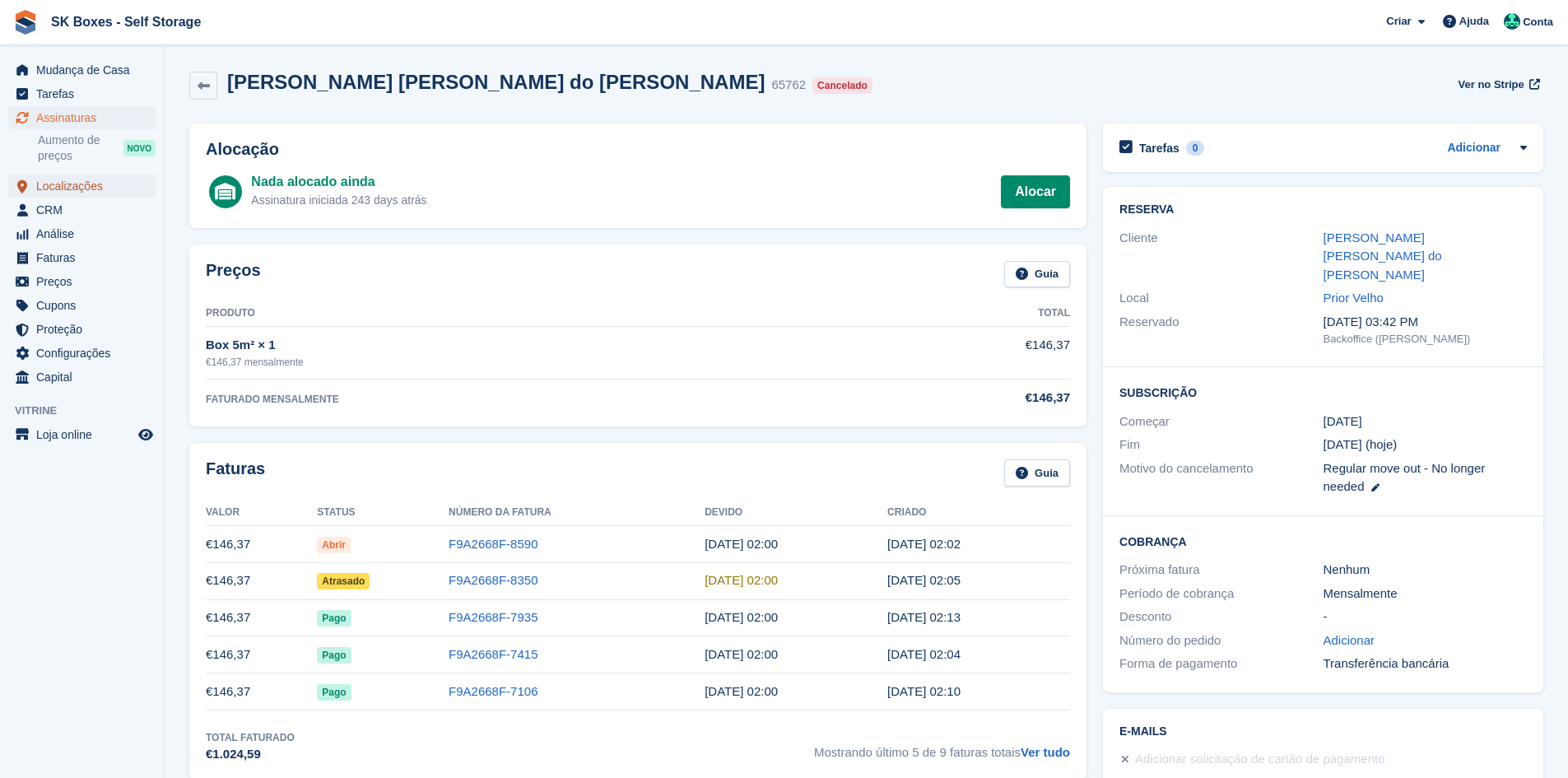
click at [69, 190] on span "Localizações" at bounding box center [85, 186] width 99 height 23
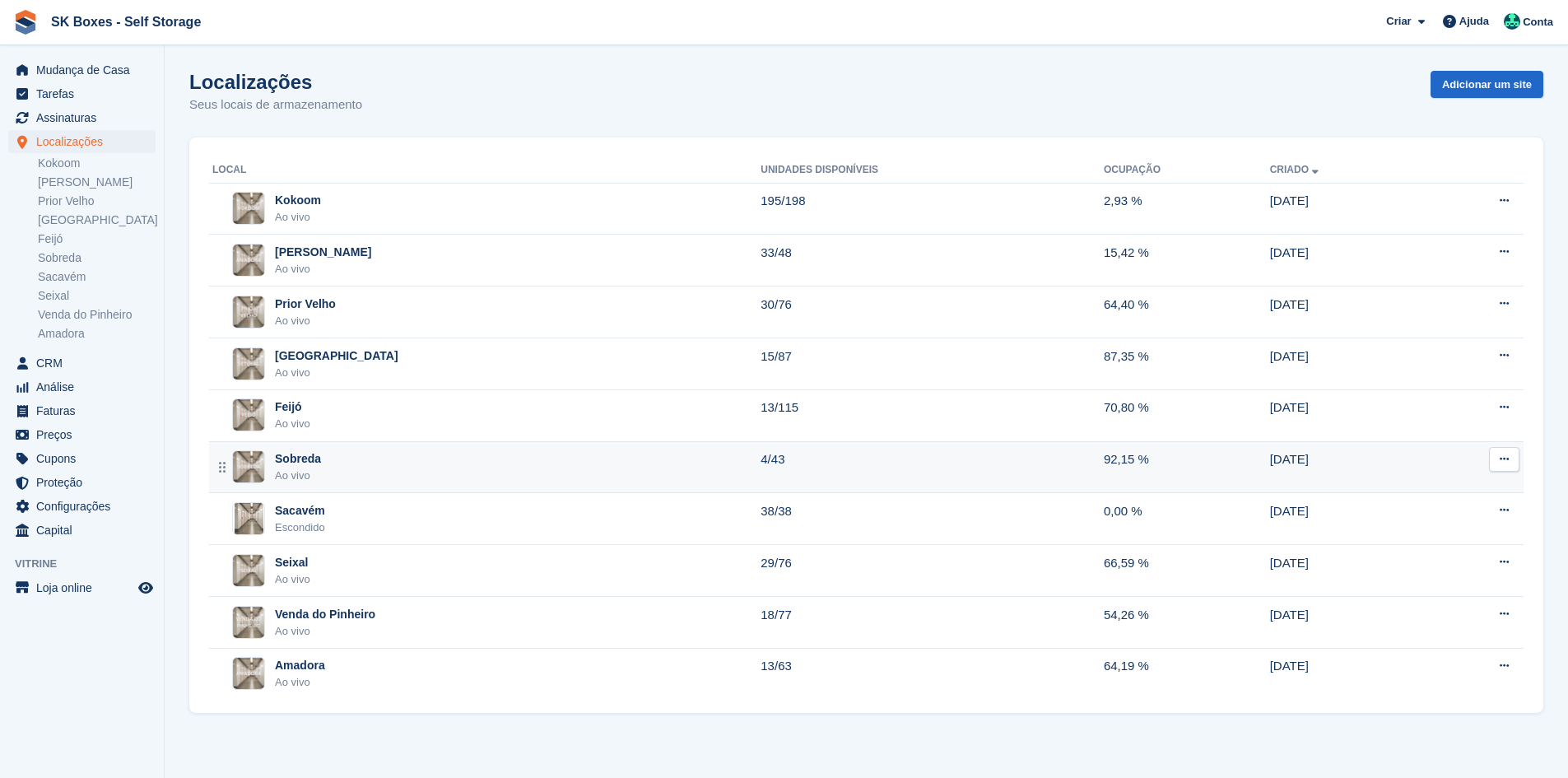
click at [353, 456] on div "Sobreda Ao vivo" at bounding box center [486, 467] width 548 height 33
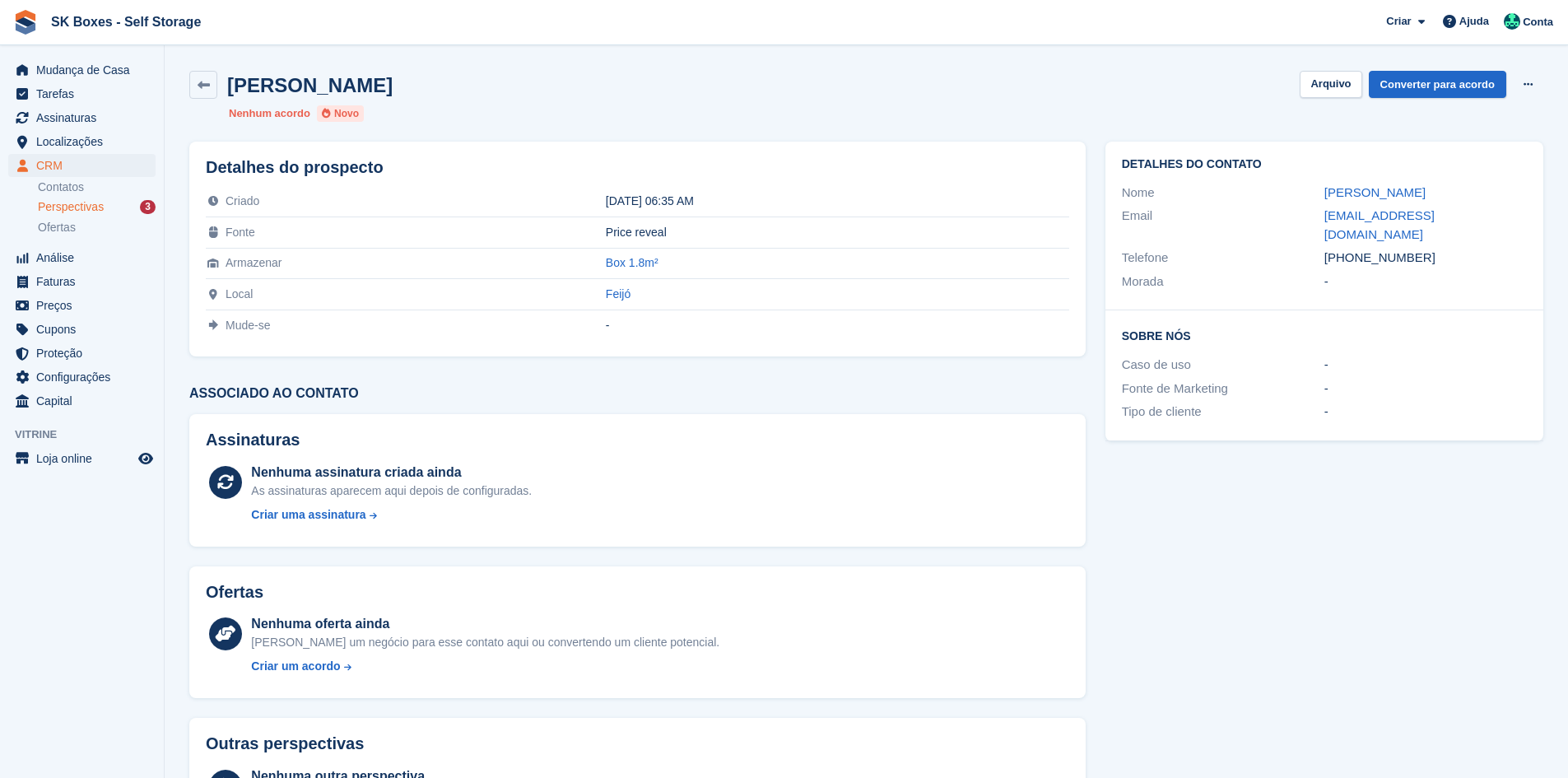
drag, startPoint x: 1360, startPoint y: 189, endPoint x: 1405, endPoint y: 192, distance: 45.1
click at [1405, 192] on div "Nome Pedro Oliveira" at bounding box center [1324, 193] width 405 height 24
copy div "Pedro Oliveira"
click at [1444, 180] on div "Detalhes do contato Nome Pedro Oliveira Email pedro35oliveira@hotmail.com Telef…" at bounding box center [1324, 226] width 438 height 169
drag, startPoint x: 1432, startPoint y: 196, endPoint x: 1325, endPoint y: 180, distance: 108.2
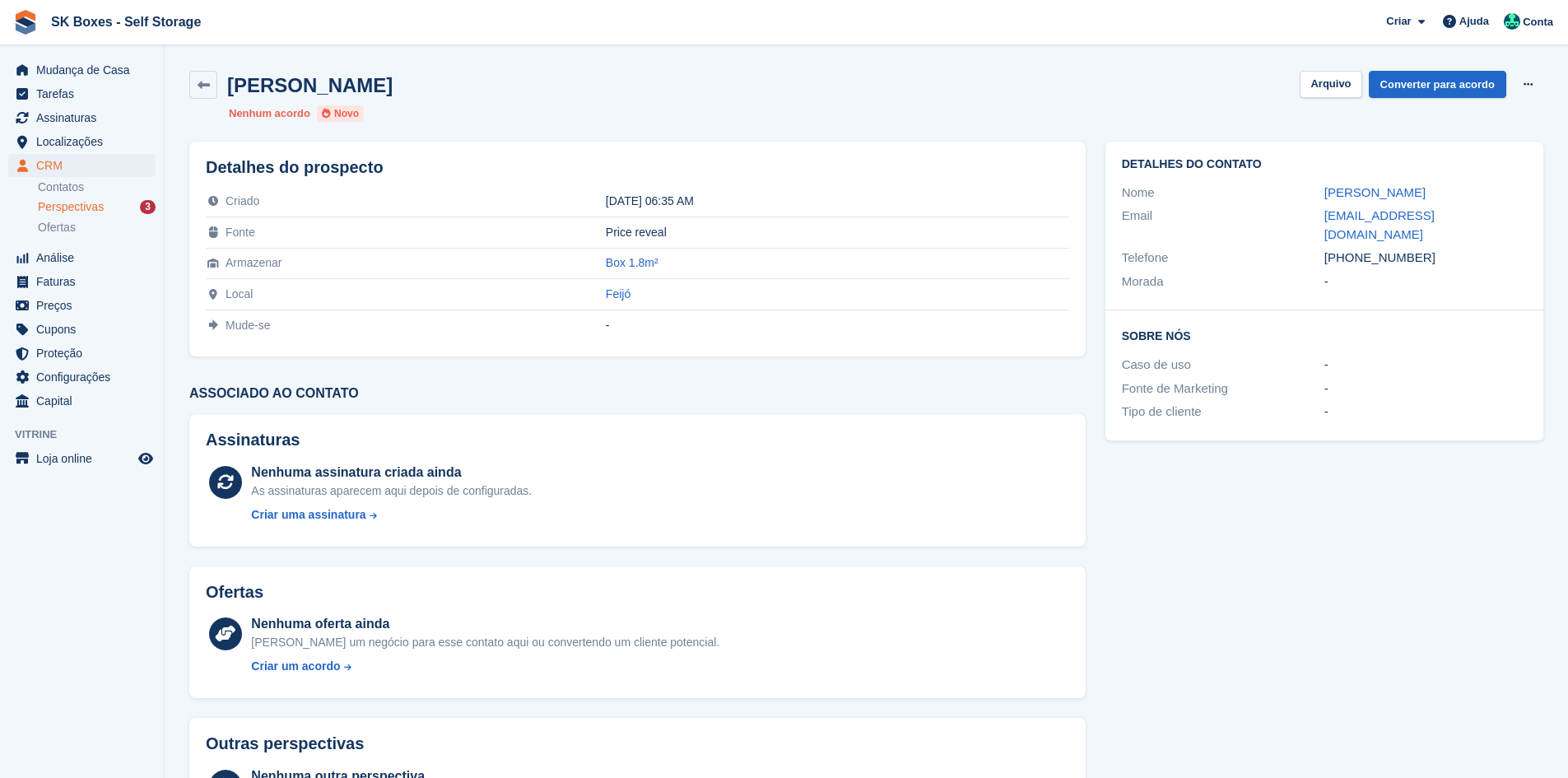
click at [1325, 180] on div "Detalhes do contato Nome Pedro Oliveira Email pedro35oliveira@hotmail.com Telef…" at bounding box center [1324, 226] width 438 height 169
copy link "Pedro Oliveira"
drag, startPoint x: 1318, startPoint y: 222, endPoint x: 1505, endPoint y: 216, distance: 187.1
click at [1505, 216] on div "Email pedro35oliveira@hotmail.com" at bounding box center [1324, 225] width 405 height 42
copy div "pedro35oliveira@hotmail.com"
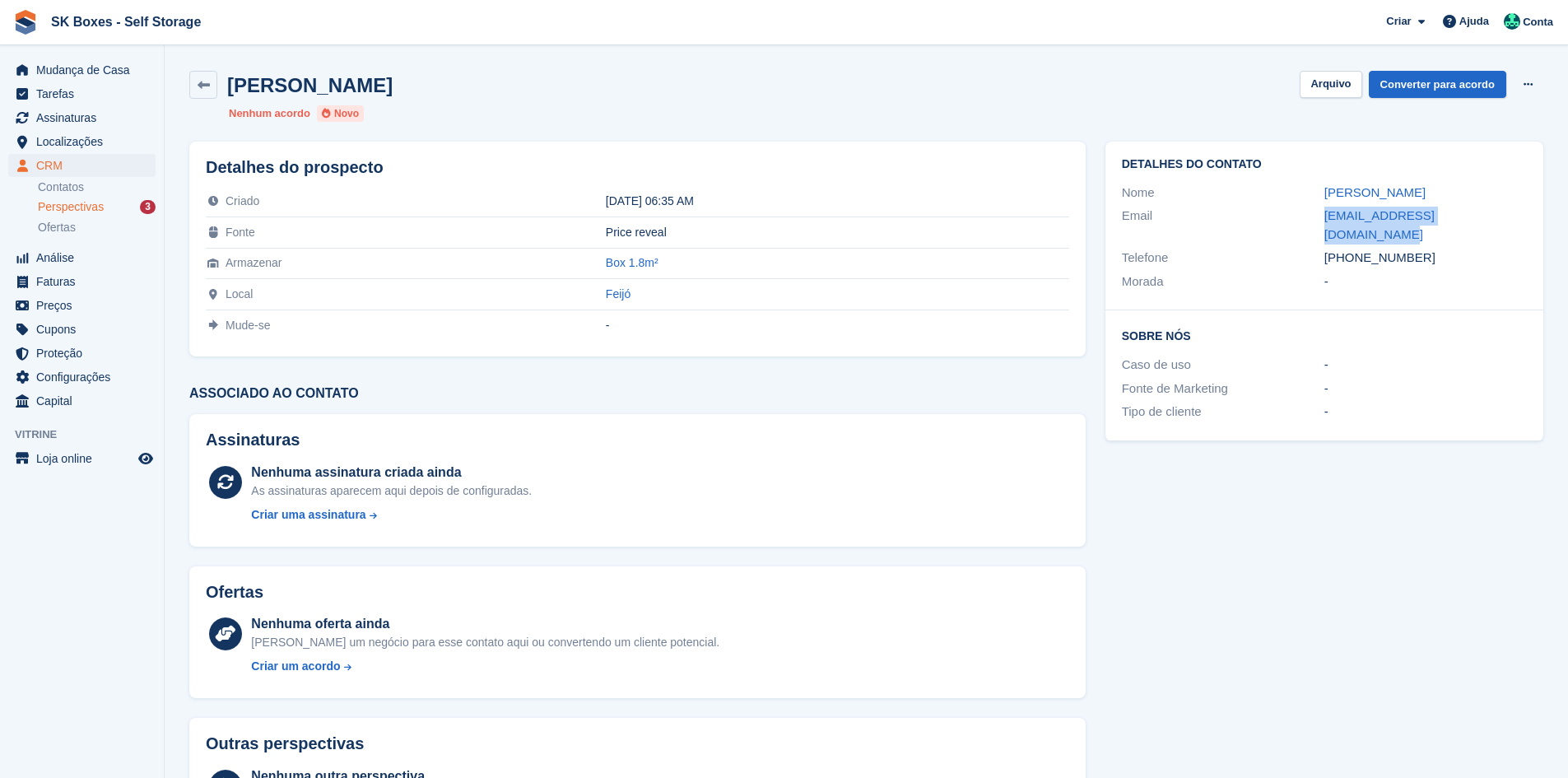
drag, startPoint x: 1434, startPoint y: 249, endPoint x: 1355, endPoint y: 234, distance: 80.4
click at [1355, 249] on div "+351934945853" at bounding box center [1425, 258] width 202 height 19
copy div "934945853"
click at [1324, 79] on button "Arquivo" at bounding box center [1331, 84] width 62 height 28
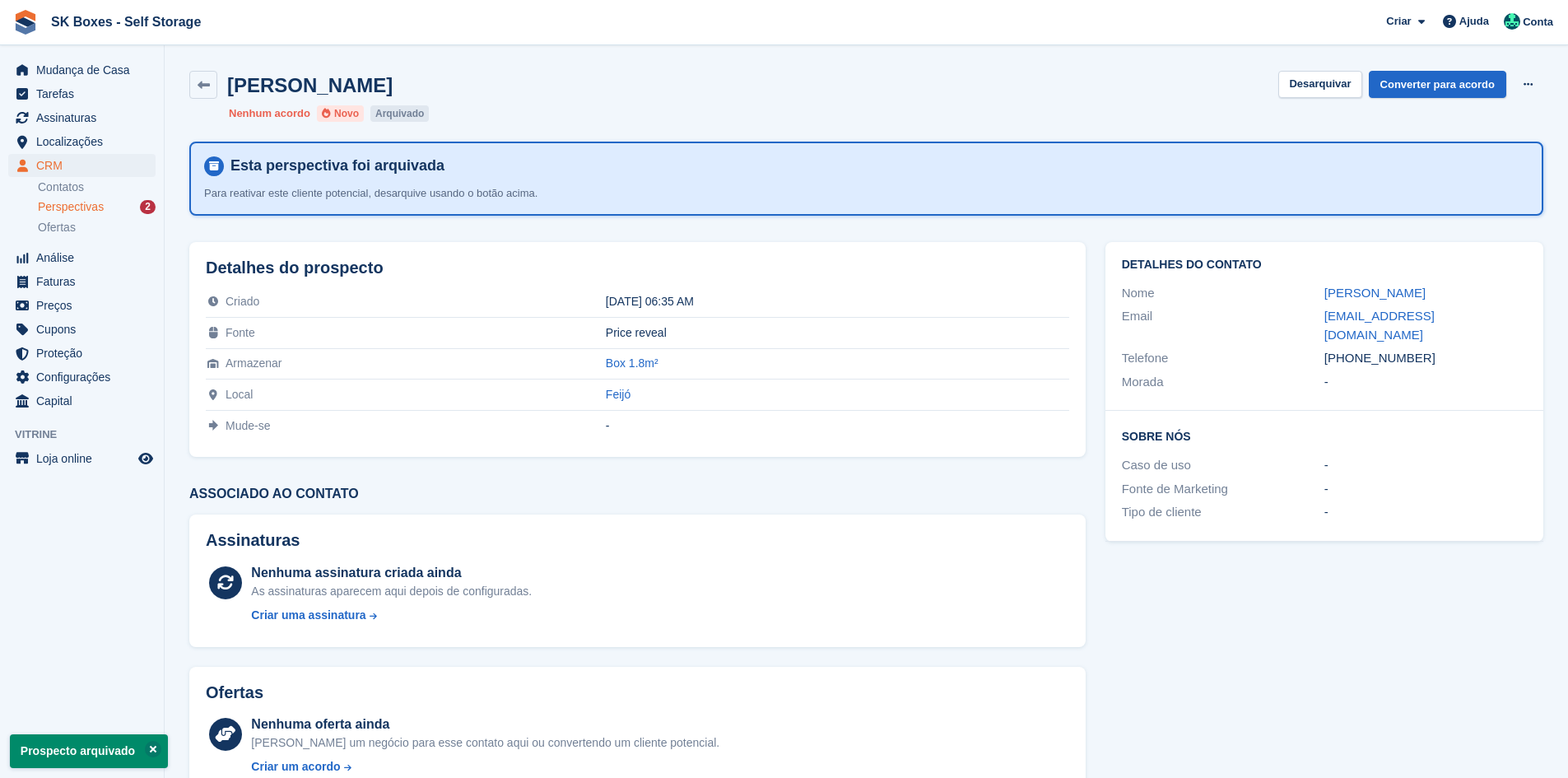
click at [128, 211] on div "Perspectivas 2" at bounding box center [96, 206] width 118 height 16
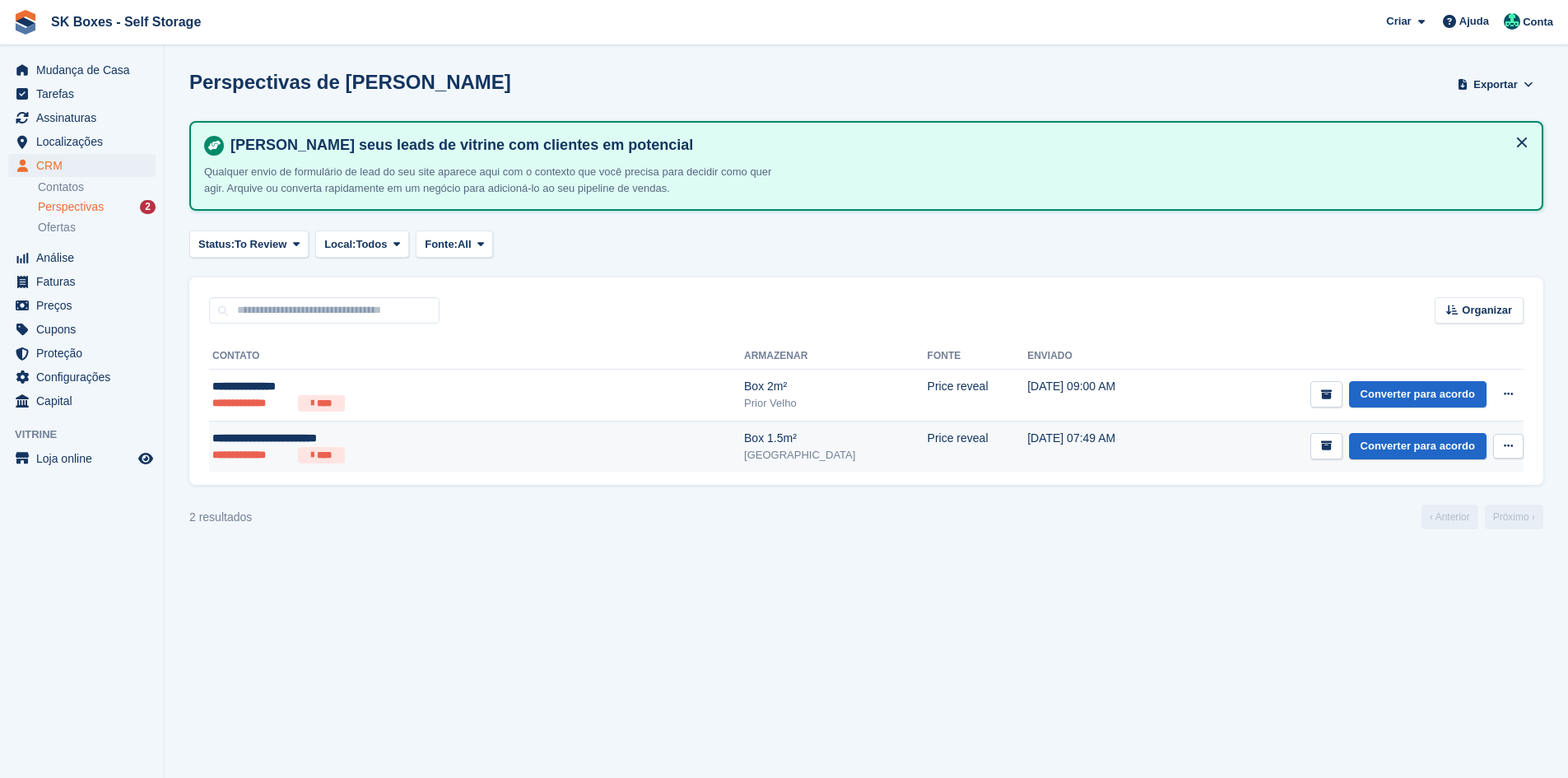
click at [459, 427] on td "**********" at bounding box center [476, 445] width 535 height 51
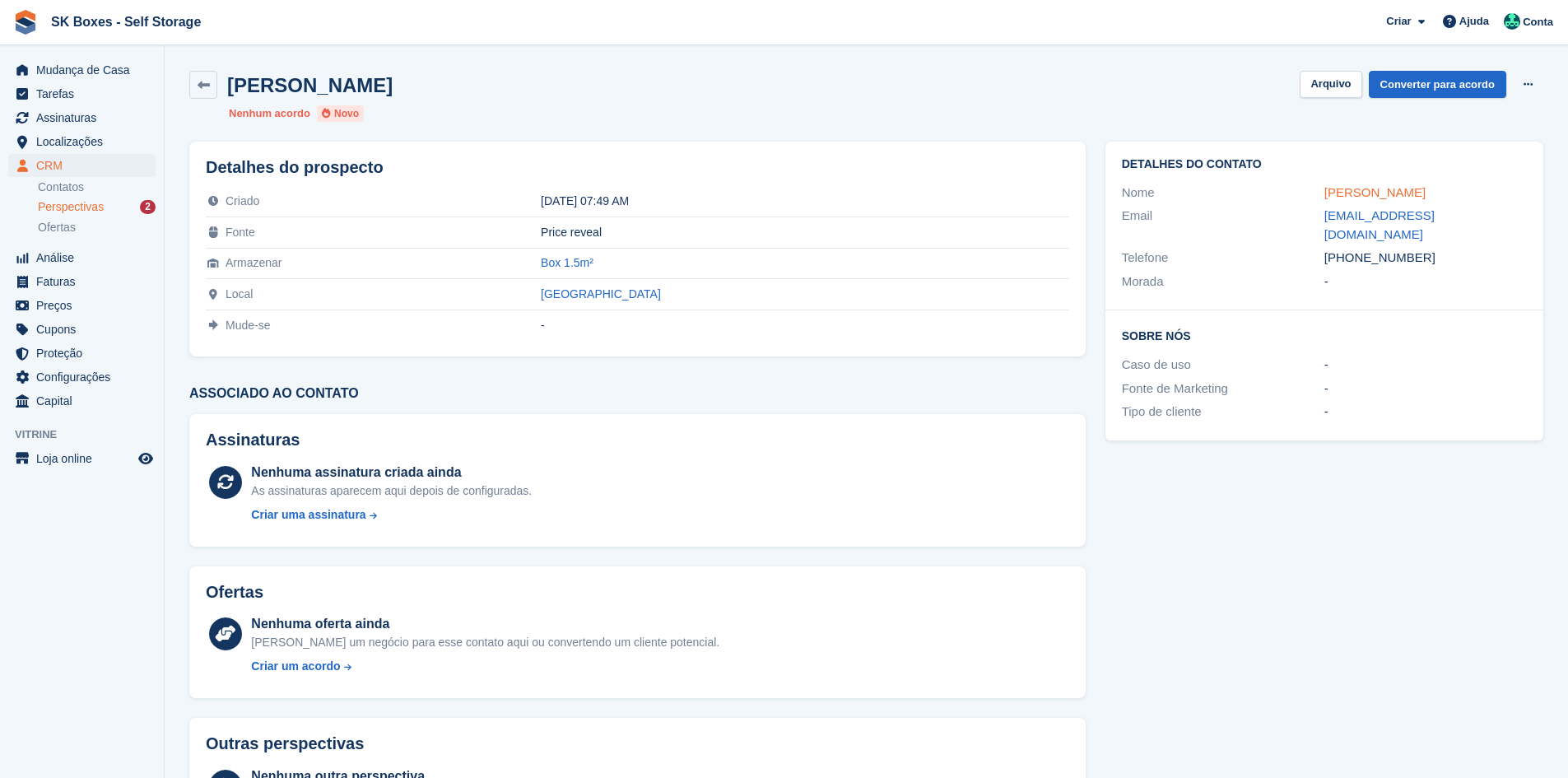
copy div "[PERSON_NAME]"
drag, startPoint x: 1314, startPoint y: 192, endPoint x: 1468, endPoint y: 196, distance: 154.1
click at [1468, 196] on div "Nome [PERSON_NAME]" at bounding box center [1324, 193] width 405 height 24
drag, startPoint x: 1312, startPoint y: 218, endPoint x: 1454, endPoint y: 221, distance: 142.0
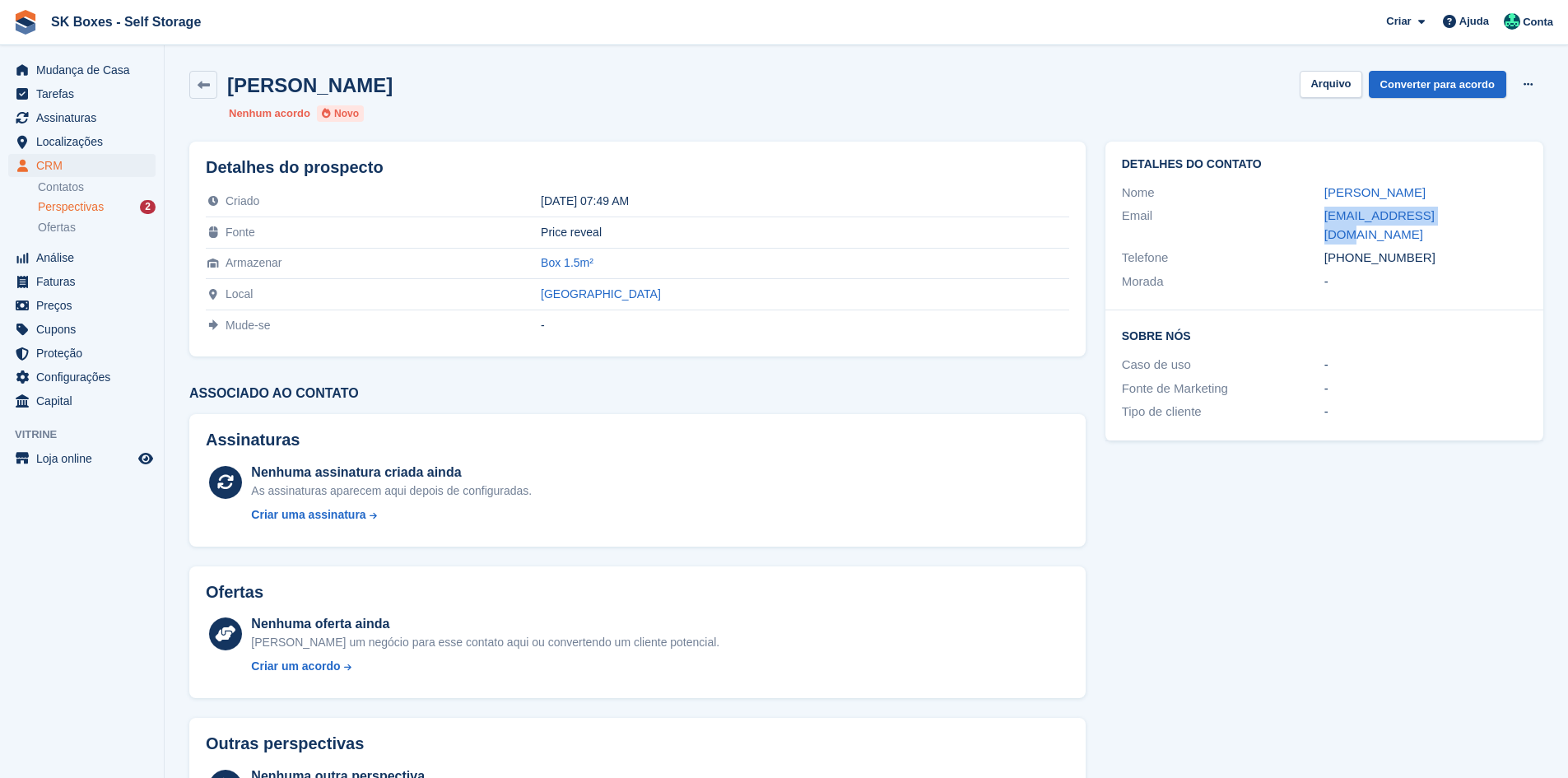
click at [1454, 221] on div "Email [EMAIL_ADDRESS][DOMAIN_NAME]" at bounding box center [1324, 225] width 405 height 42
copy div "[EMAIL_ADDRESS][DOMAIN_NAME]"
drag, startPoint x: 1419, startPoint y: 249, endPoint x: 1354, endPoint y: 248, distance: 65.0
click at [1354, 248] on div "Telefone [PHONE_NUMBER]" at bounding box center [1324, 258] width 405 height 24
copy div "969838411"
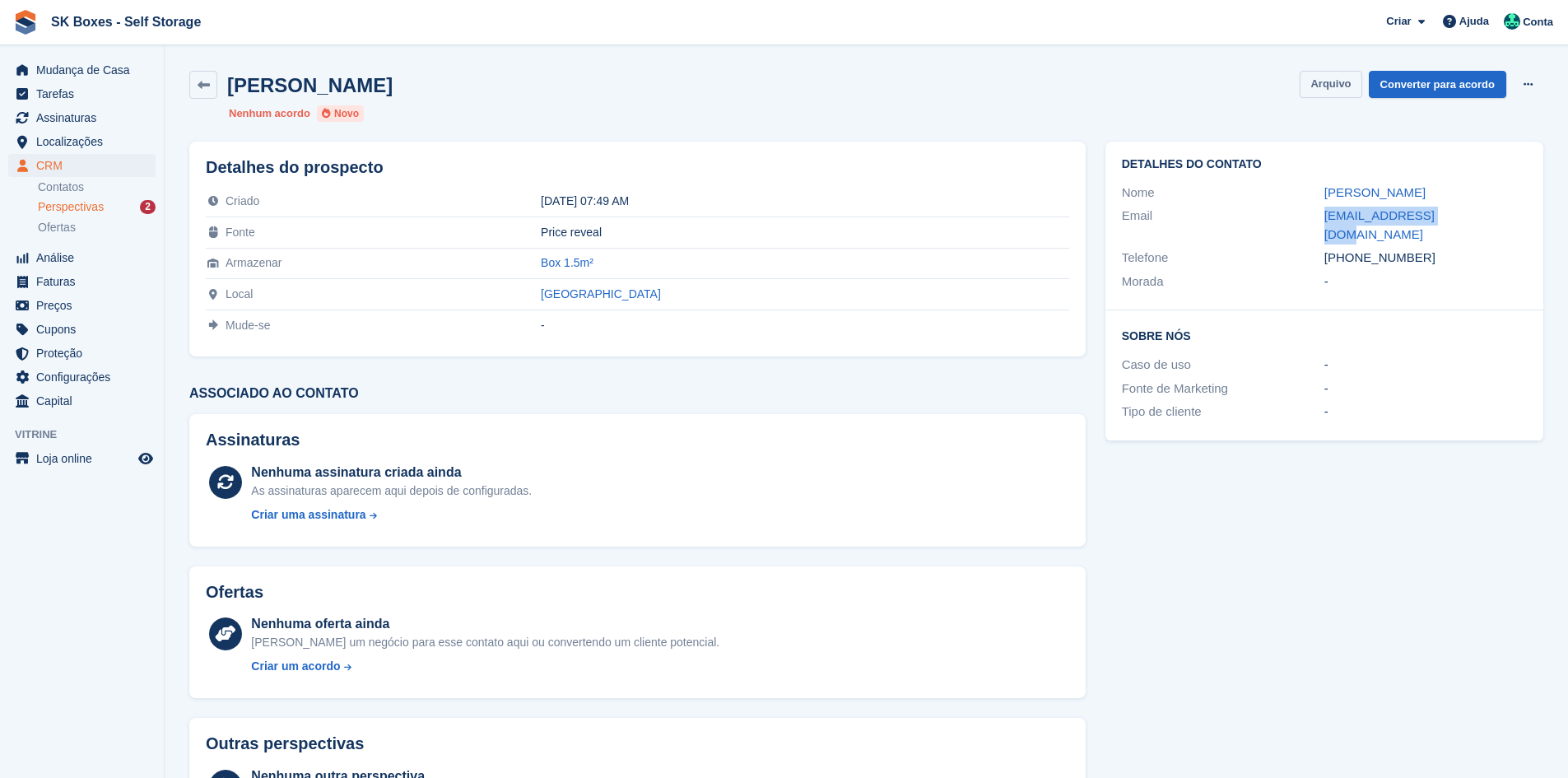
click at [1342, 94] on button "Arquivo" at bounding box center [1331, 84] width 62 height 28
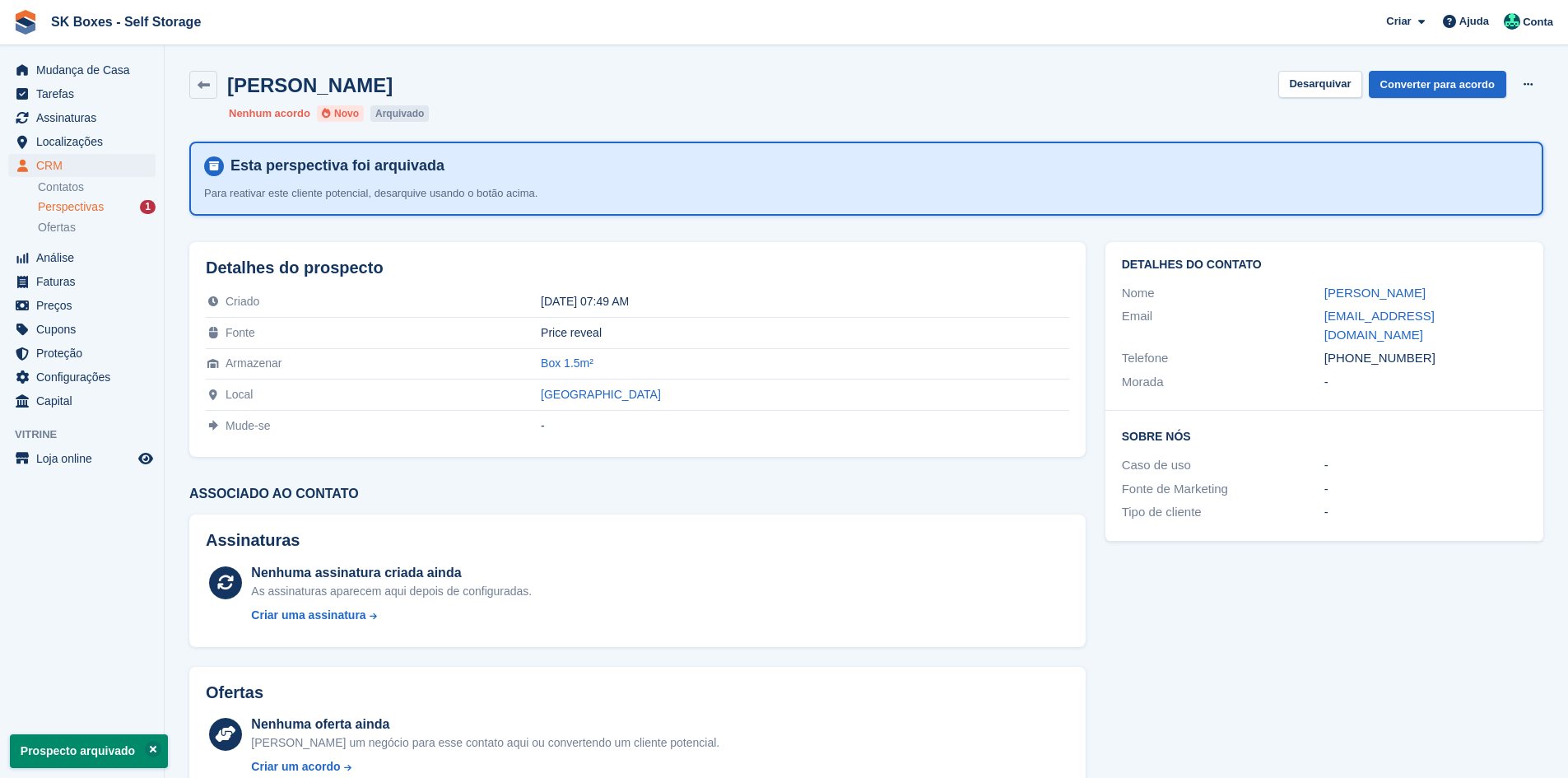
click at [118, 205] on div "Perspectivas 1" at bounding box center [96, 206] width 118 height 16
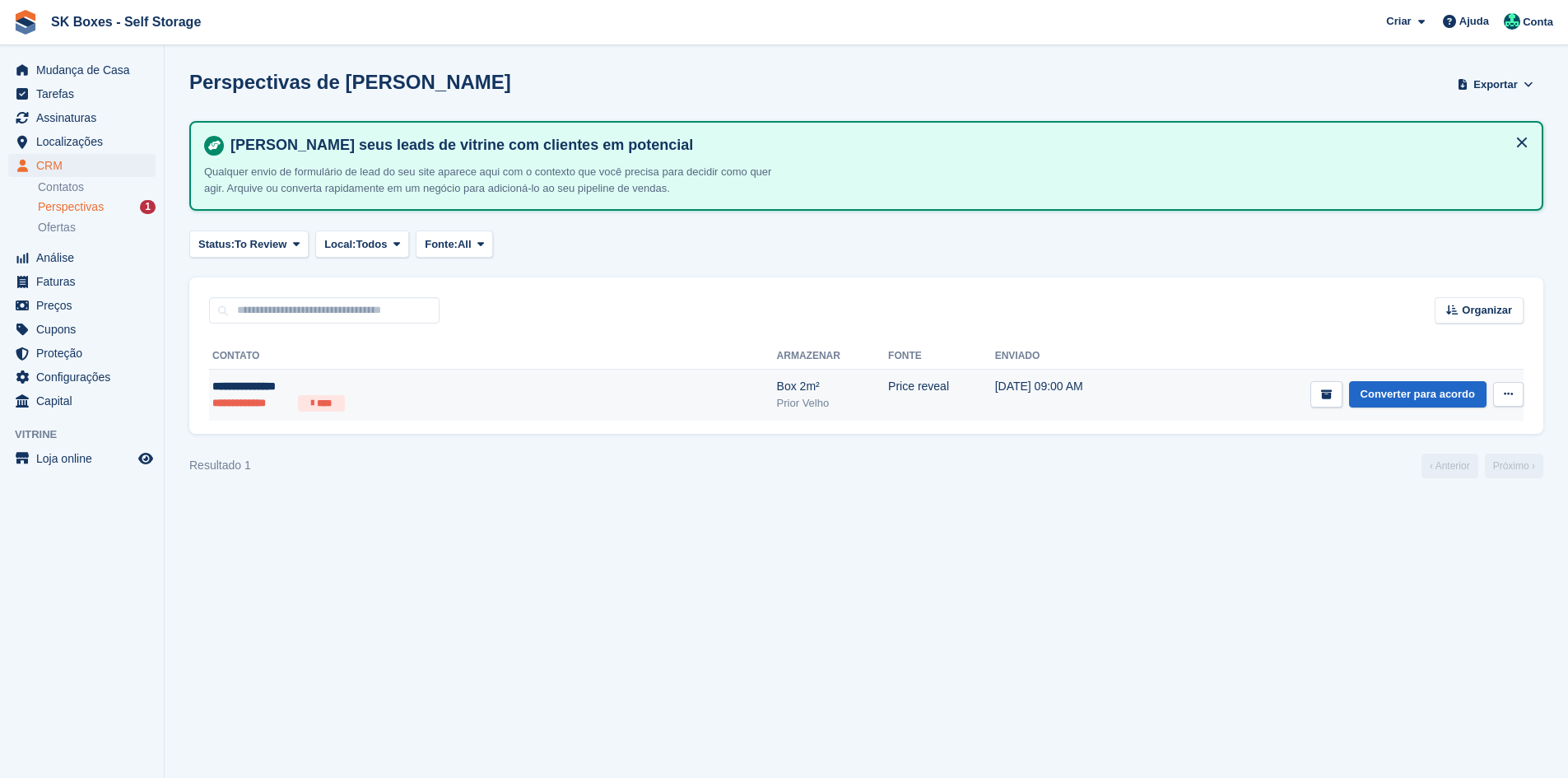
click at [995, 380] on td "[DATE] 09:00 AM" at bounding box center [1072, 394] width 155 height 51
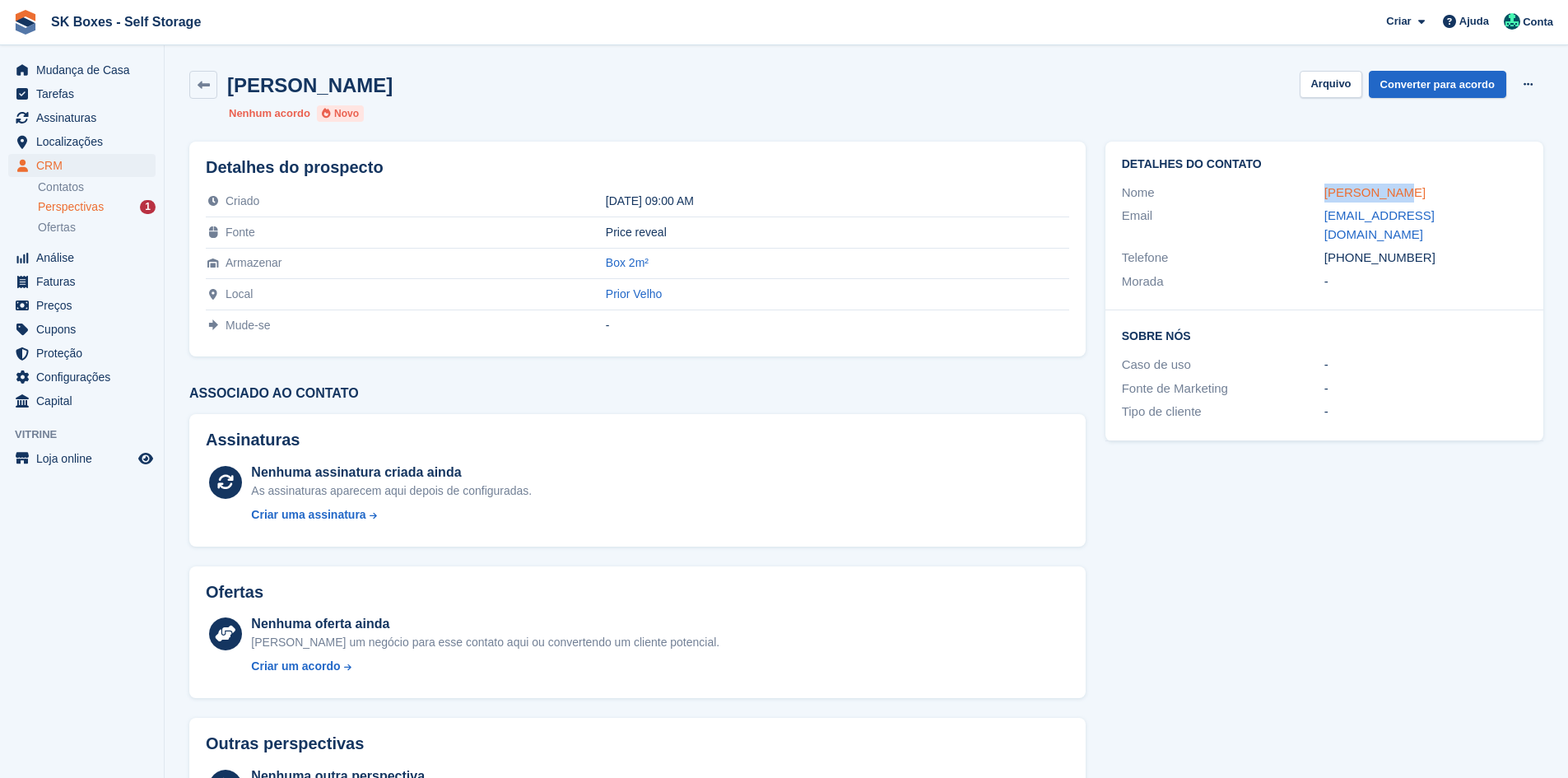
drag, startPoint x: 1378, startPoint y: 197, endPoint x: 1393, endPoint y: 197, distance: 15.0
click at [1393, 197] on div "Nome Mafalda Correia" at bounding box center [1324, 193] width 405 height 24
click at [1314, 498] on div "Detalhes do contato Nome Mafalda Correia Email mafaldaccc@hotmail.com Telefone …" at bounding box center [1324, 496] width 458 height 729
drag, startPoint x: 1300, startPoint y: 190, endPoint x: 1464, endPoint y: 187, distance: 164.0
click at [1464, 187] on div "Nome Mafalda Correia" at bounding box center [1324, 193] width 405 height 24
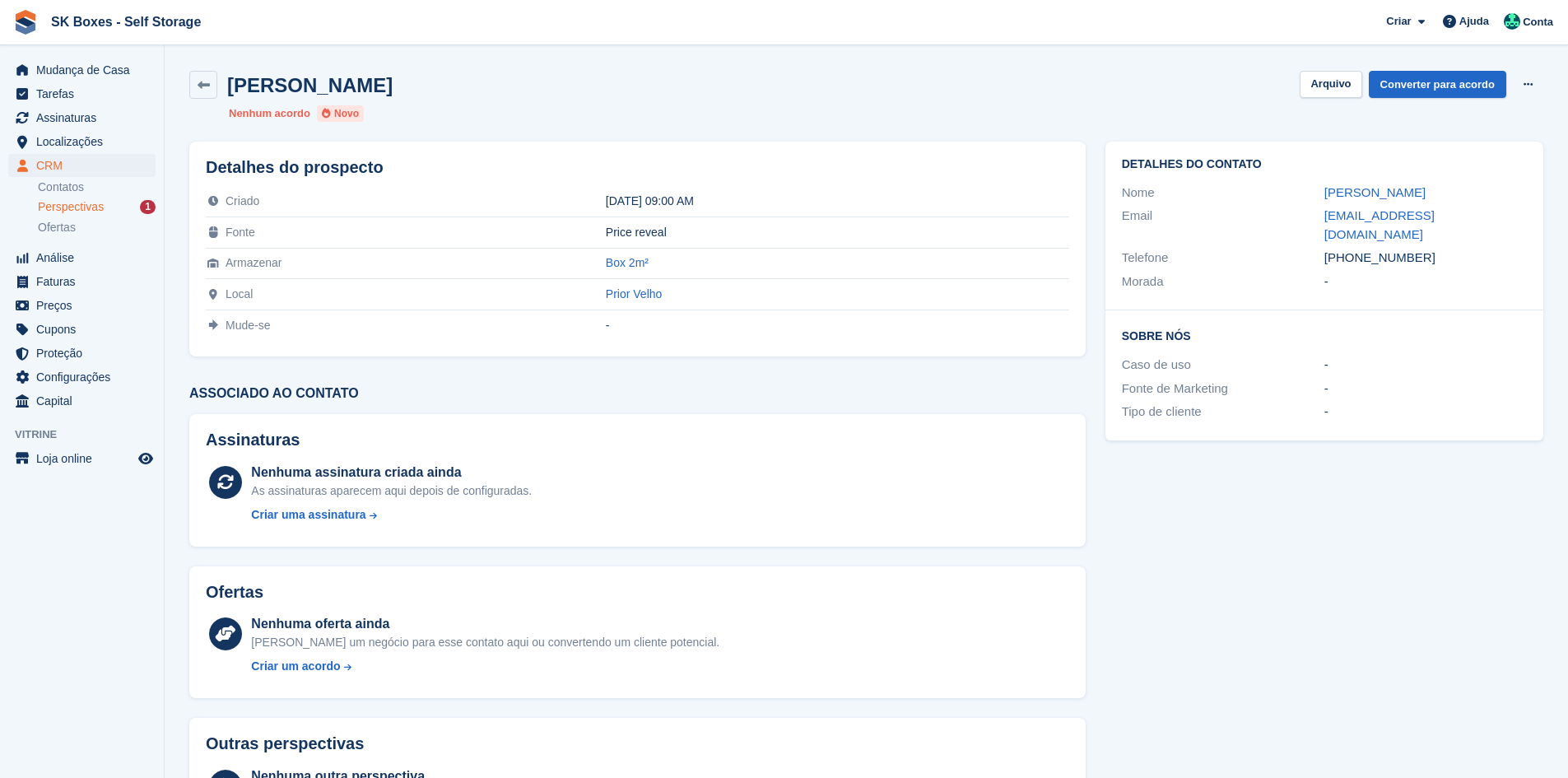
copy div "Mafalda Correia"
drag, startPoint x: 1317, startPoint y: 212, endPoint x: 1488, endPoint y: 215, distance: 171.0
click at [1488, 215] on div "Email mafaldaccc@hotmail.com" at bounding box center [1324, 225] width 405 height 42
copy div "mafaldaccc@hotmail.com"
drag, startPoint x: 1445, startPoint y: 245, endPoint x: 1352, endPoint y: 241, distance: 93.1
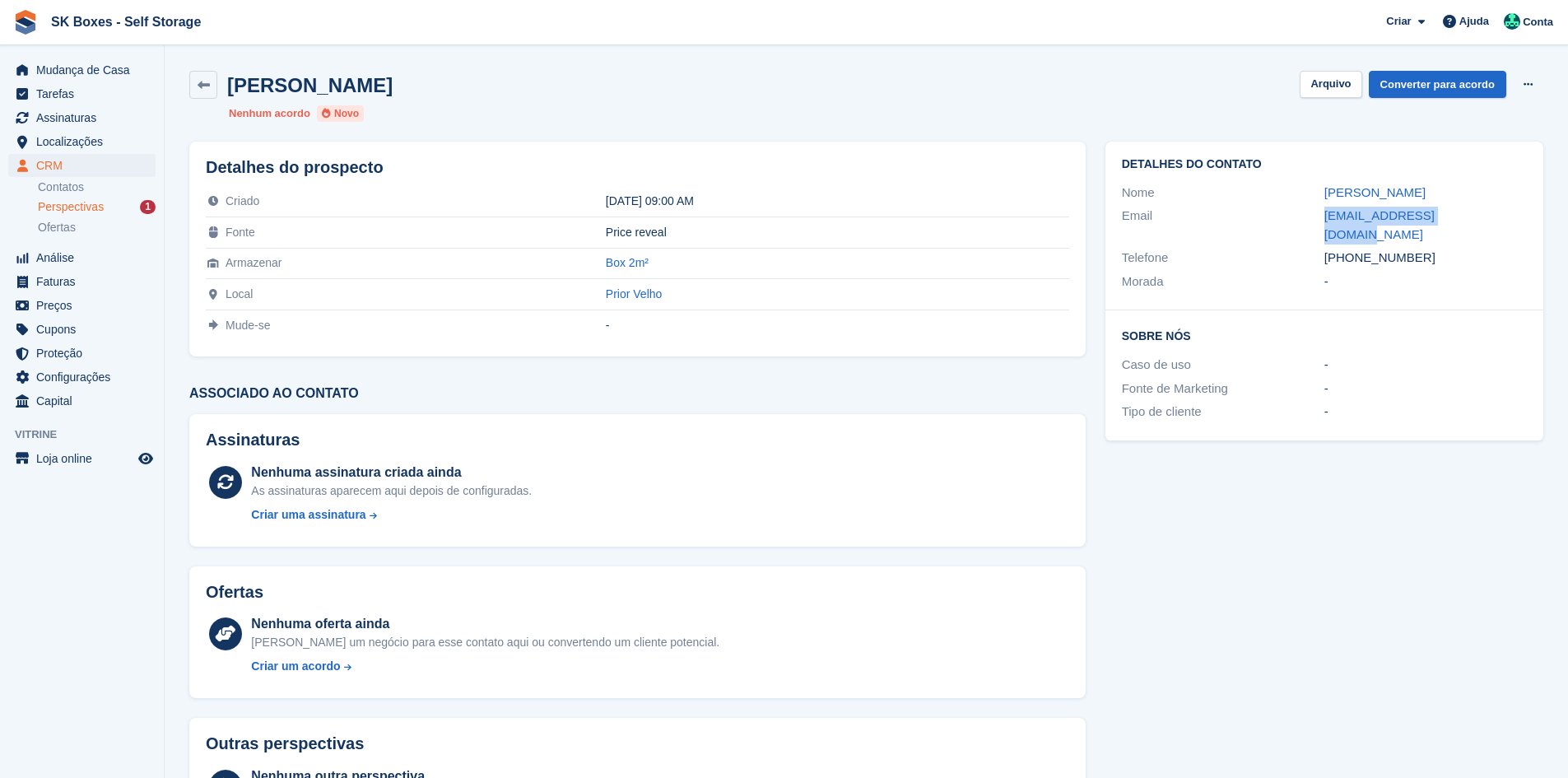
click at [1352, 249] on div "+351965543028" at bounding box center [1425, 258] width 202 height 19
copy div "965543028"
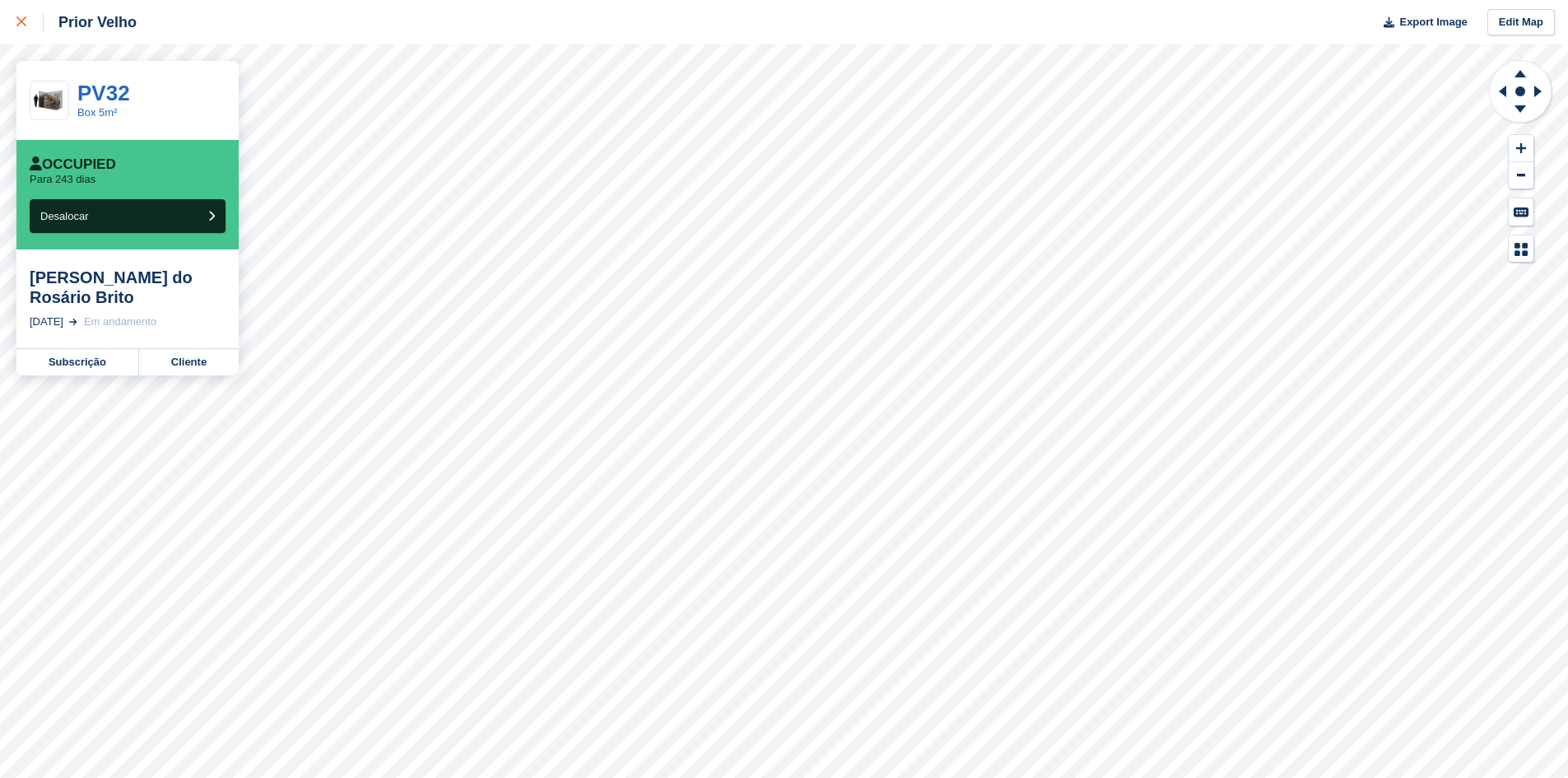
click at [18, 19] on icon at bounding box center [22, 22] width 10 height 10
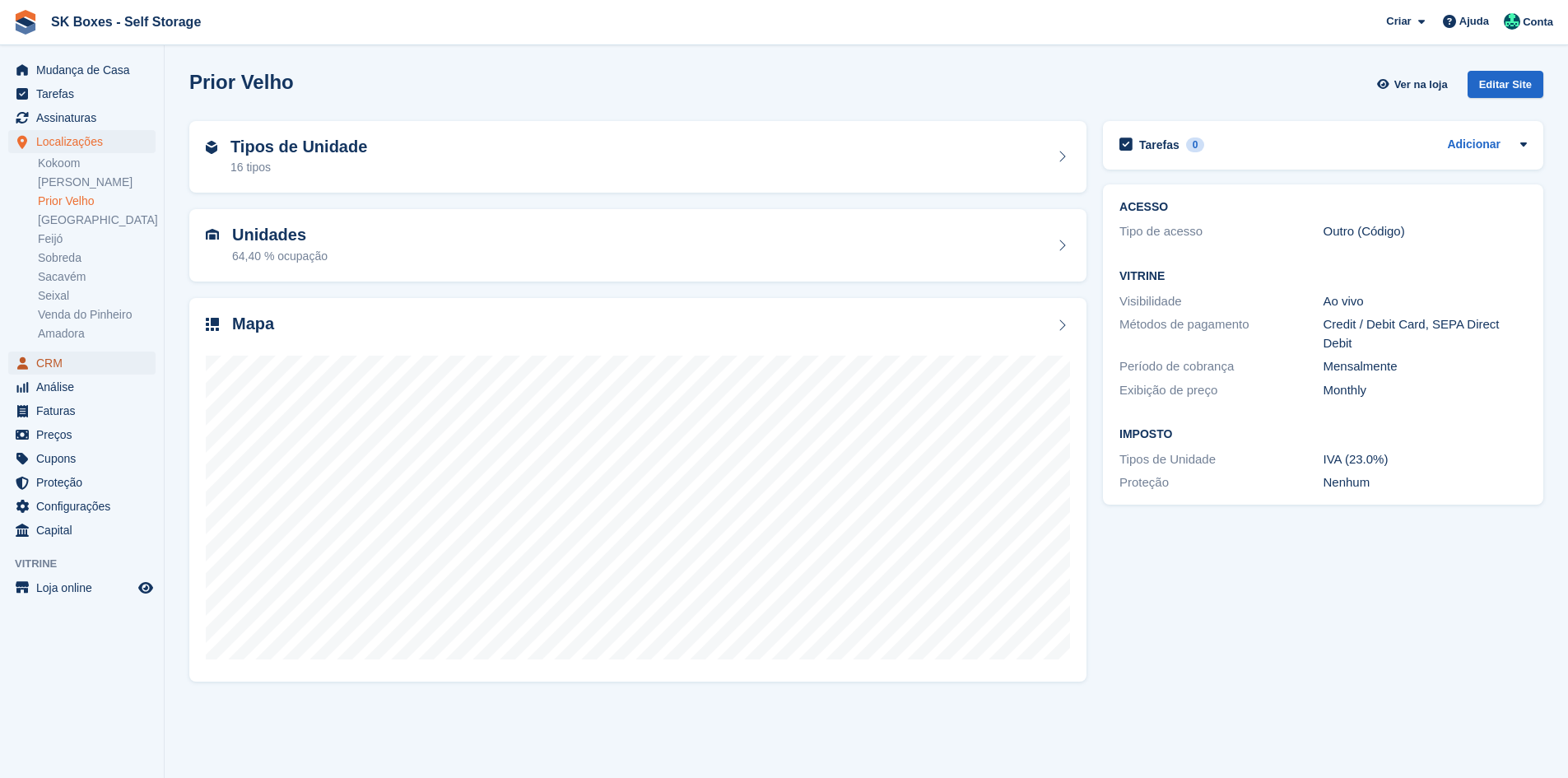
click at [63, 366] on span "CRM" at bounding box center [85, 364] width 99 height 23
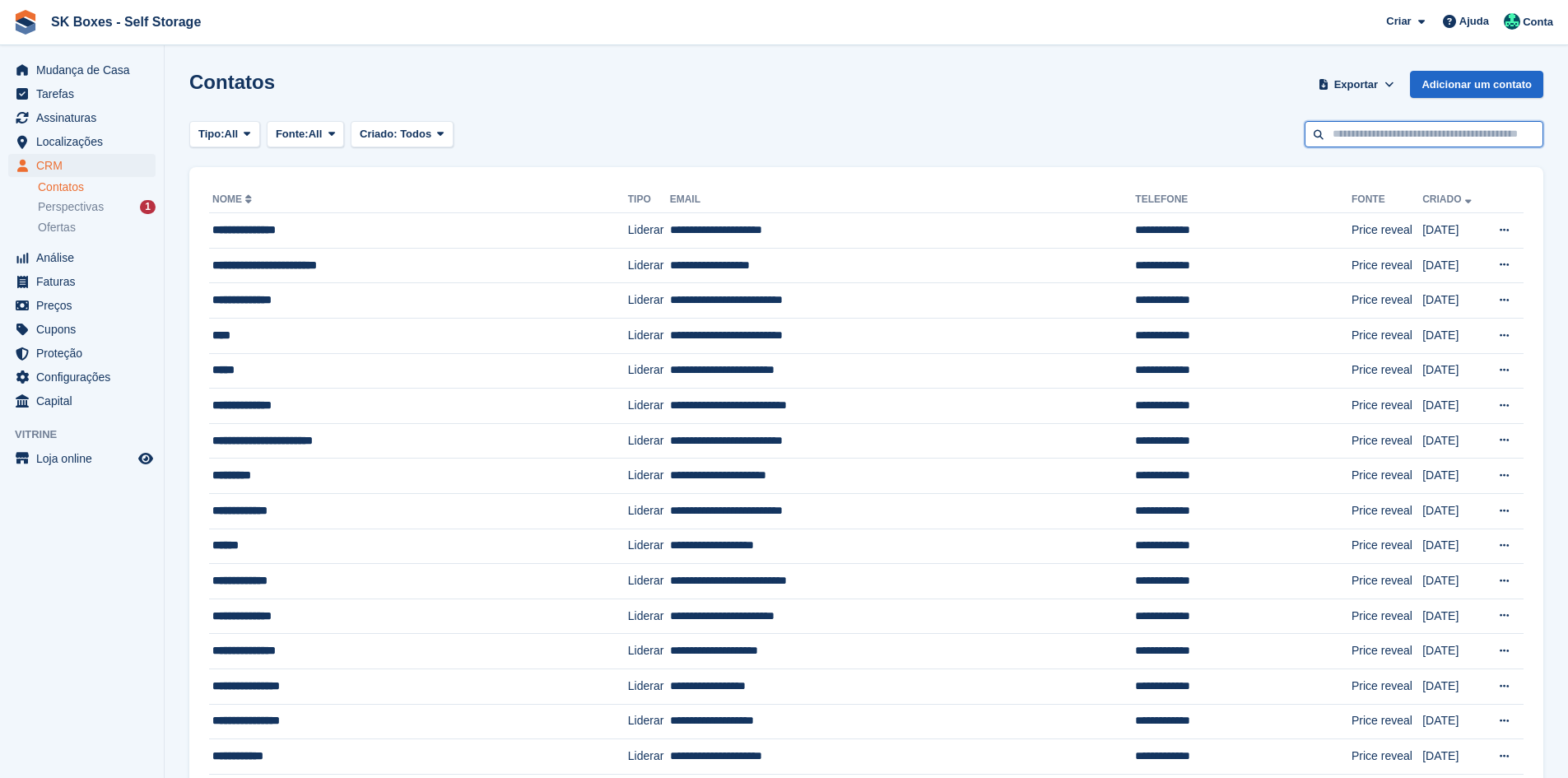
click at [1340, 146] on input "text" at bounding box center [1423, 135] width 239 height 28
paste input "**********"
type input "**********"
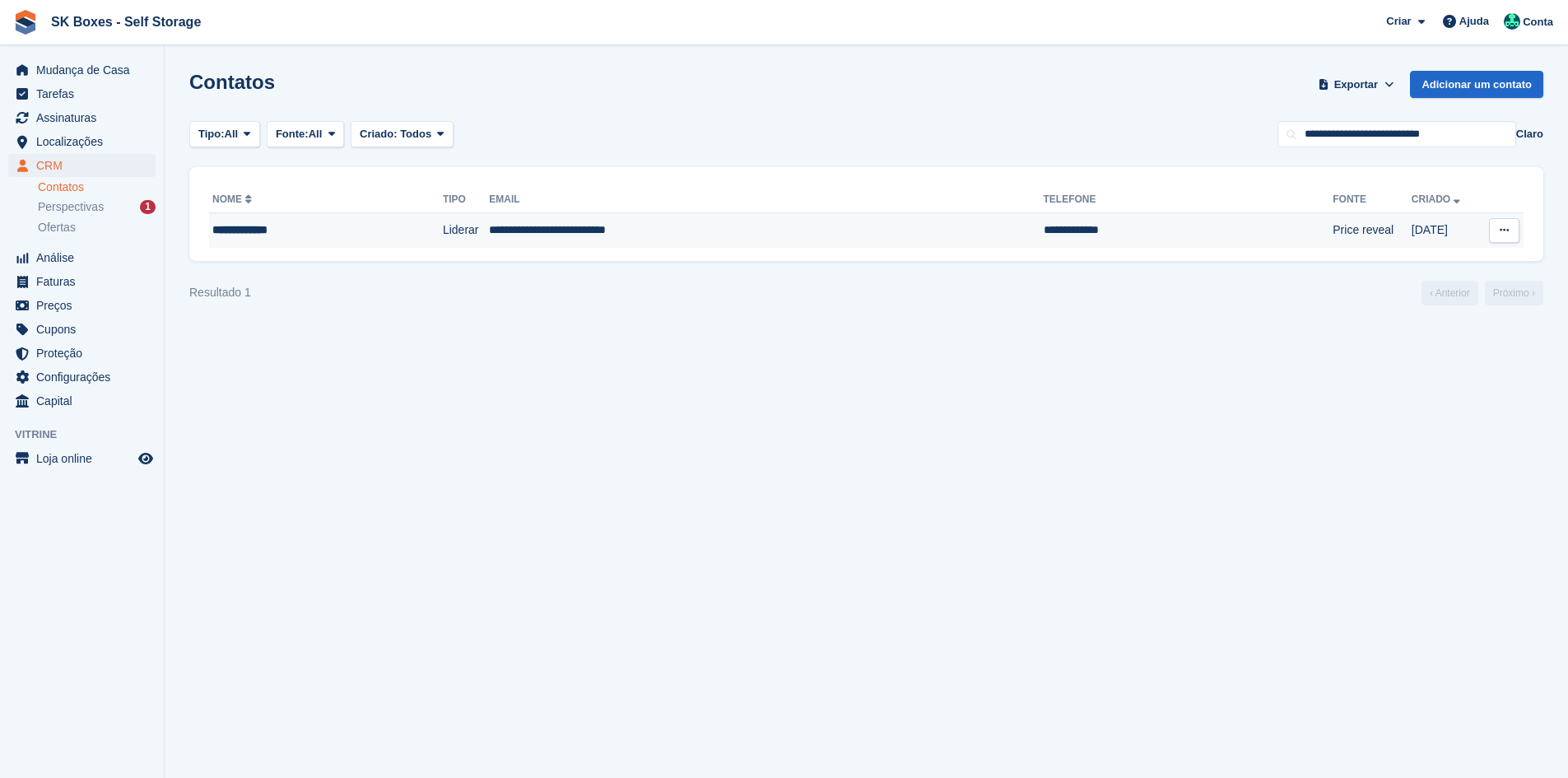
click at [851, 227] on td "**********" at bounding box center [765, 230] width 554 height 34
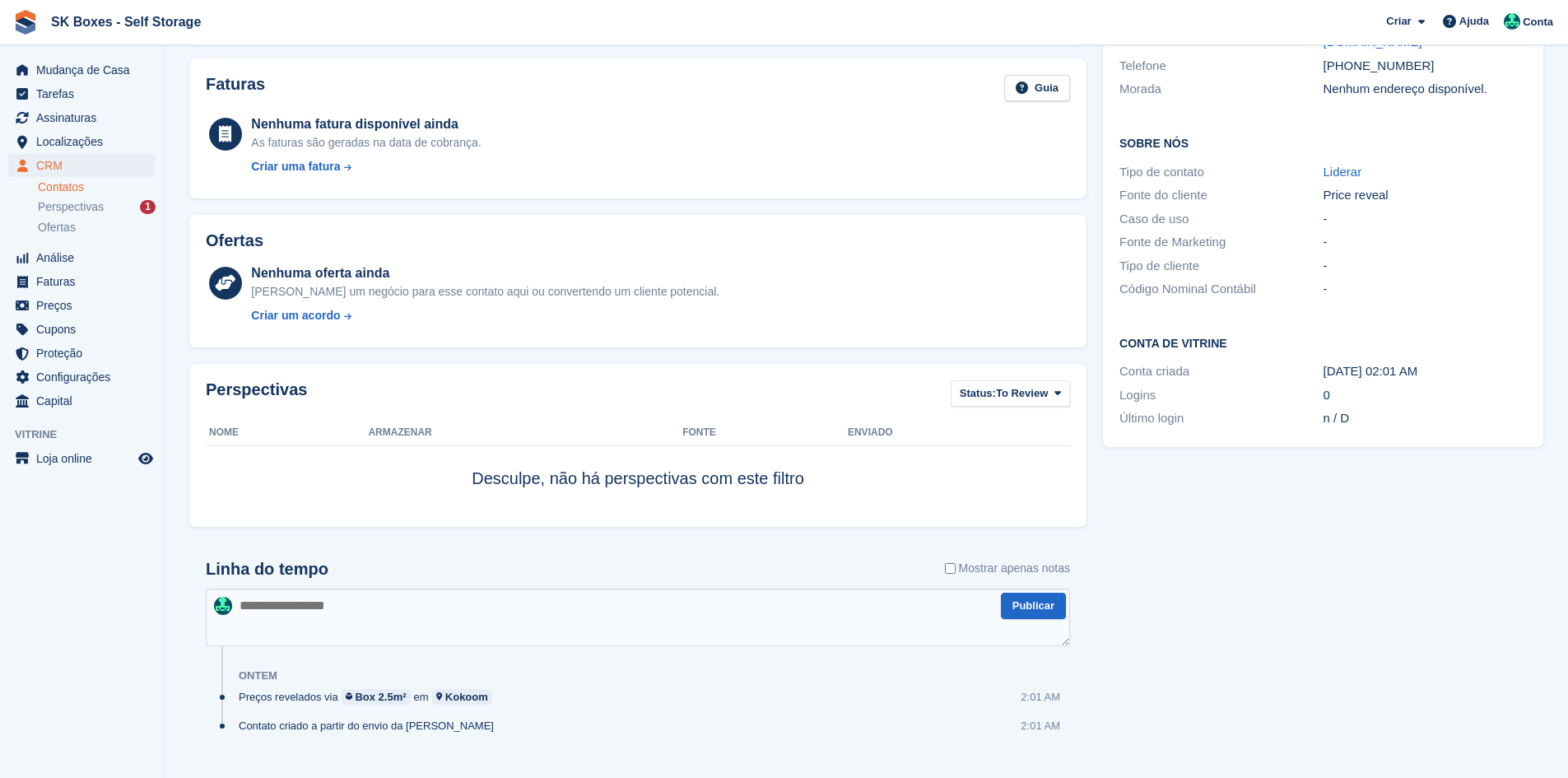
scroll to position [241, 0]
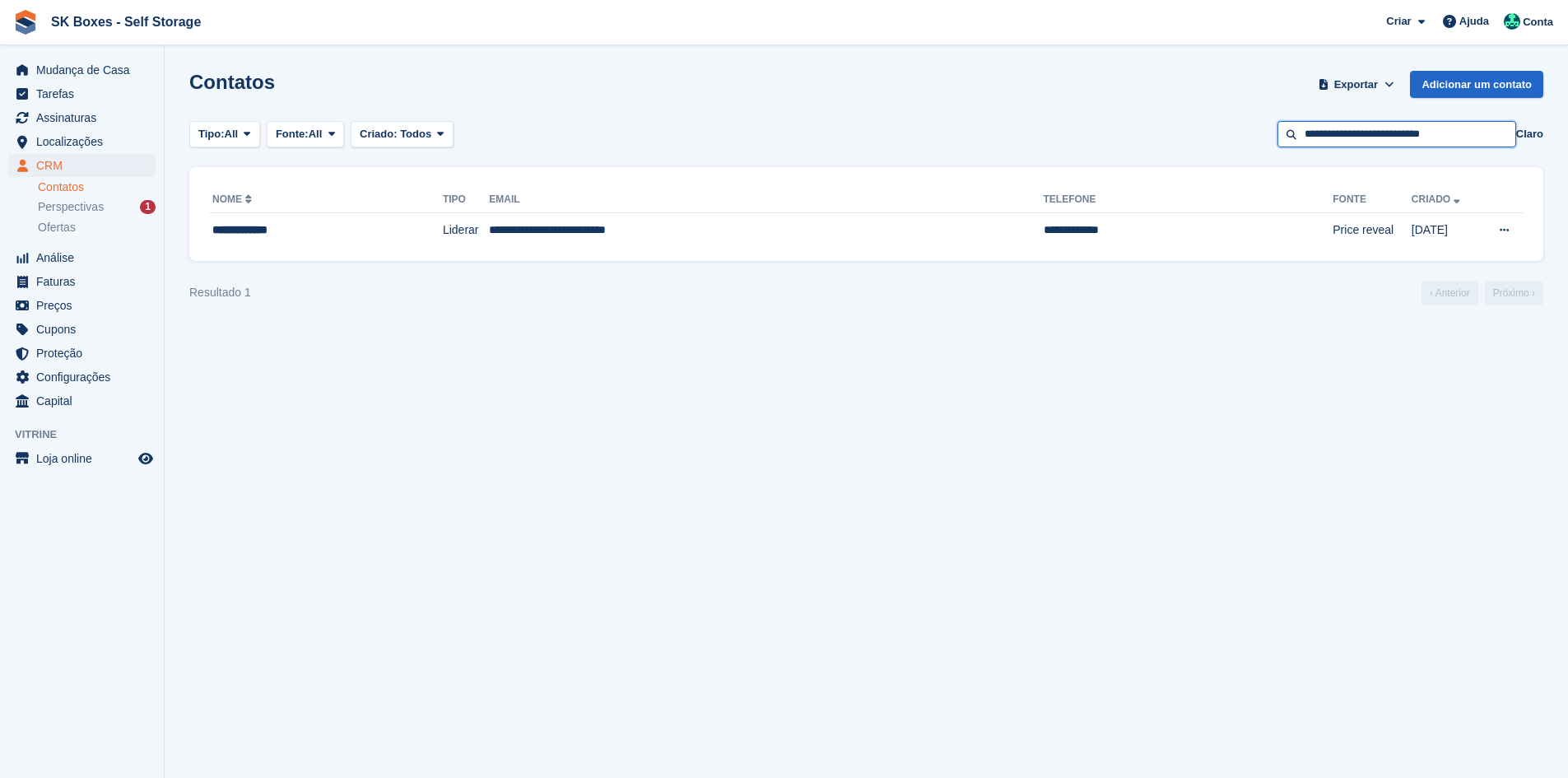
drag, startPoint x: 1470, startPoint y: 134, endPoint x: 1024, endPoint y: 119, distance: 446.3
click at [1024, 119] on section "Contatos Exportar Exportar Contatos Exporte um CSV de todos os Contatos que cor…" at bounding box center [866, 389] width 1403 height 778
paste input "text"
type input "**********"
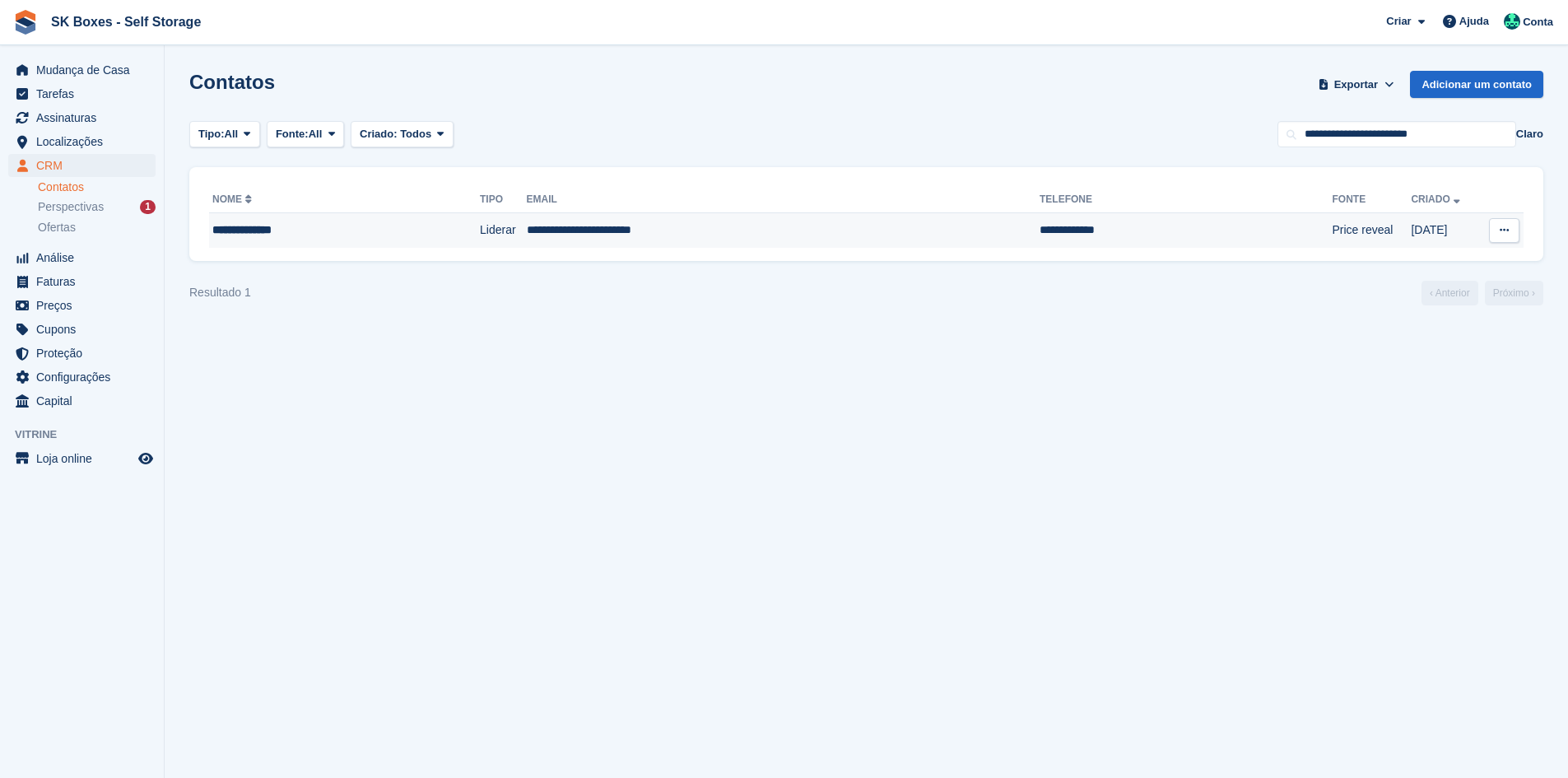
click at [1039, 216] on td "**********" at bounding box center [1185, 230] width 292 height 34
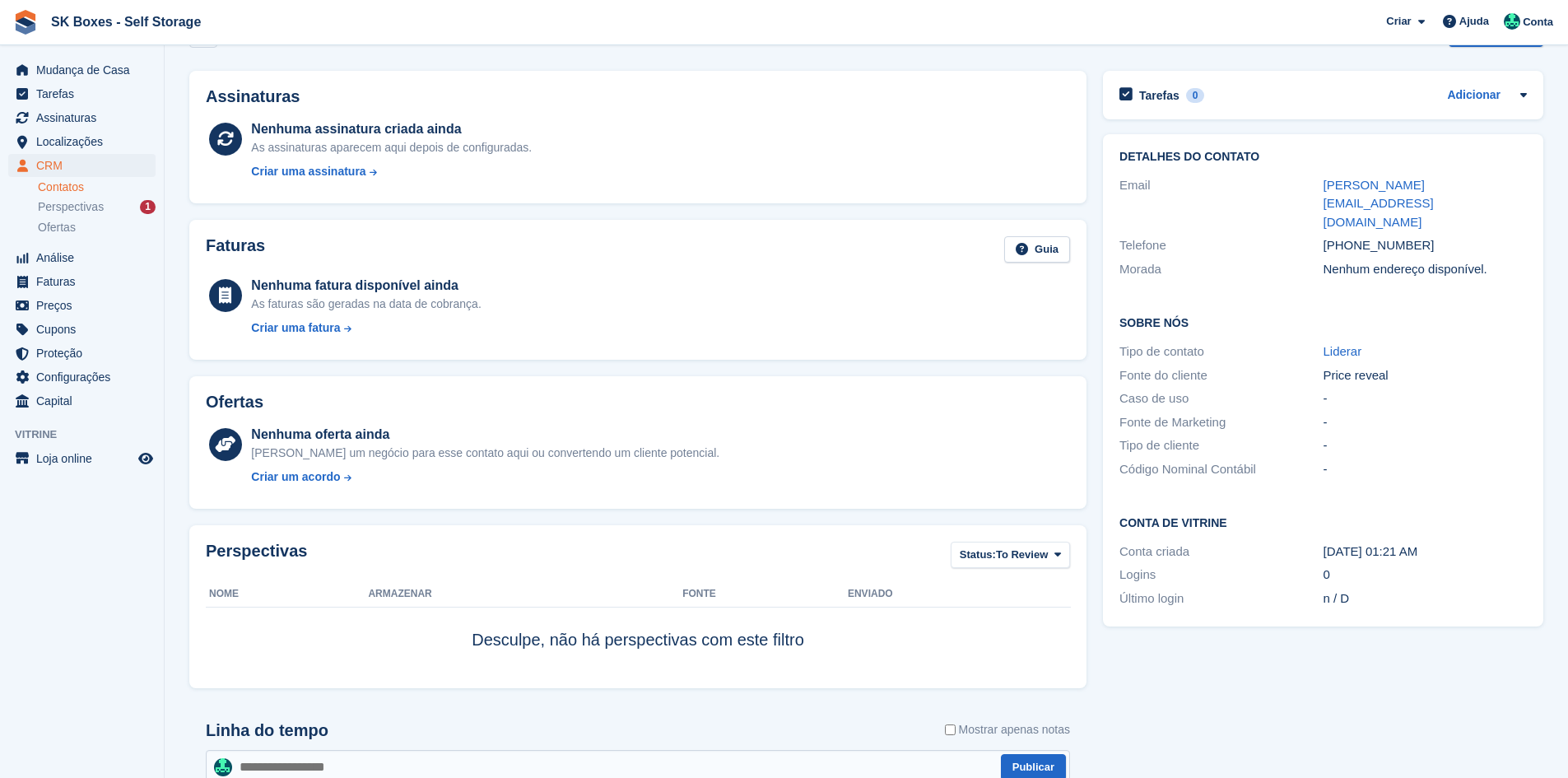
scroll to position [241, 0]
